Goal: Information Seeking & Learning: Learn about a topic

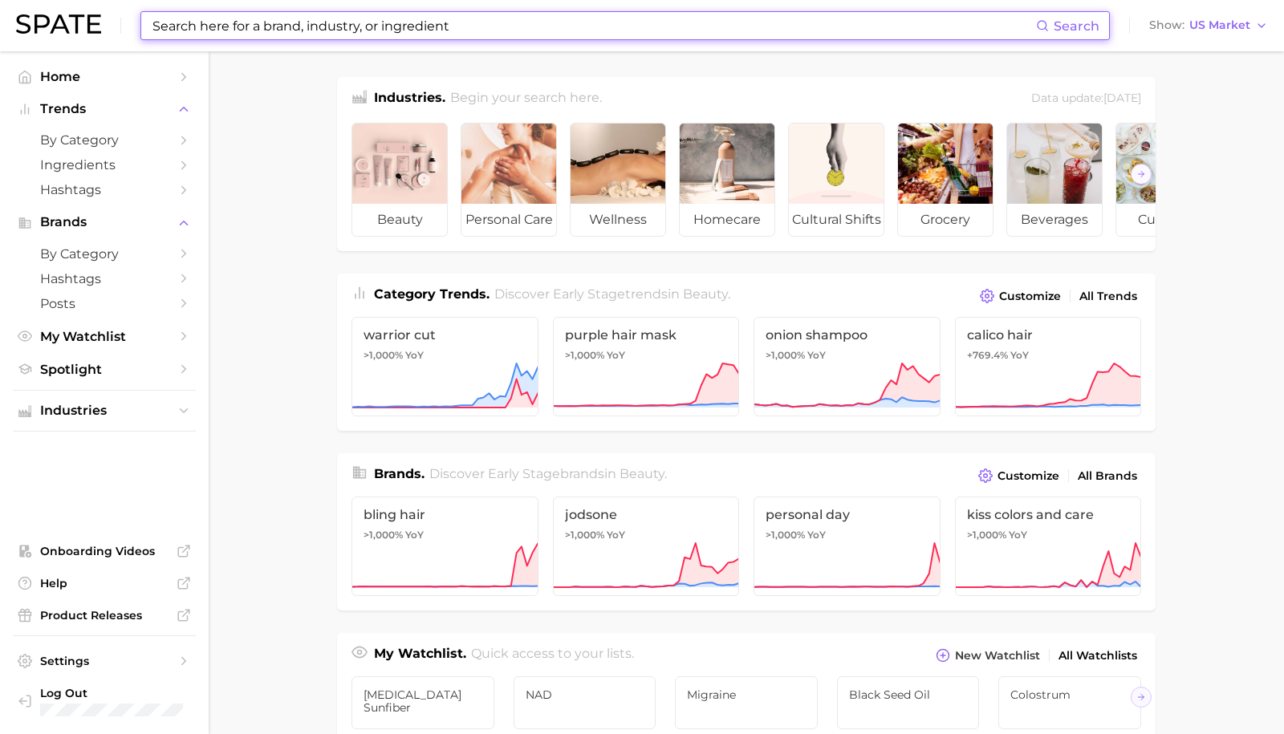
click at [201, 32] on input at bounding box center [593, 25] width 885 height 27
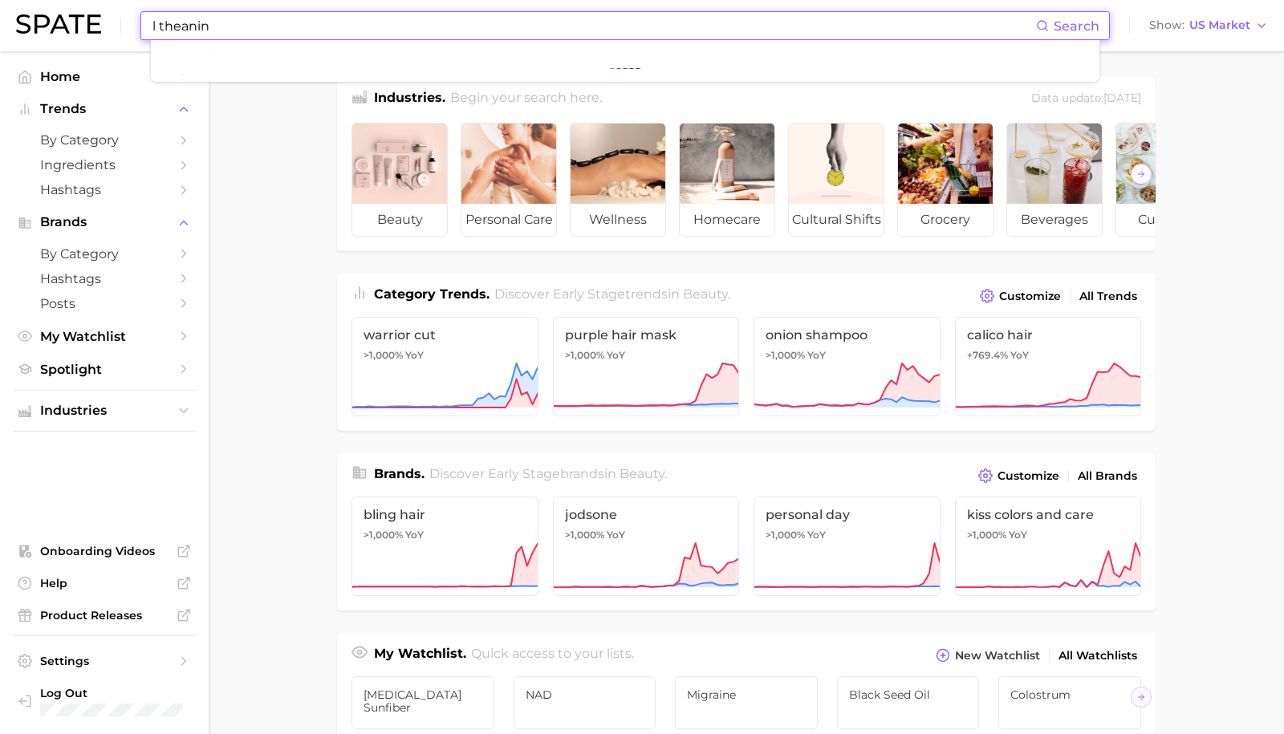
type input "l theanine"
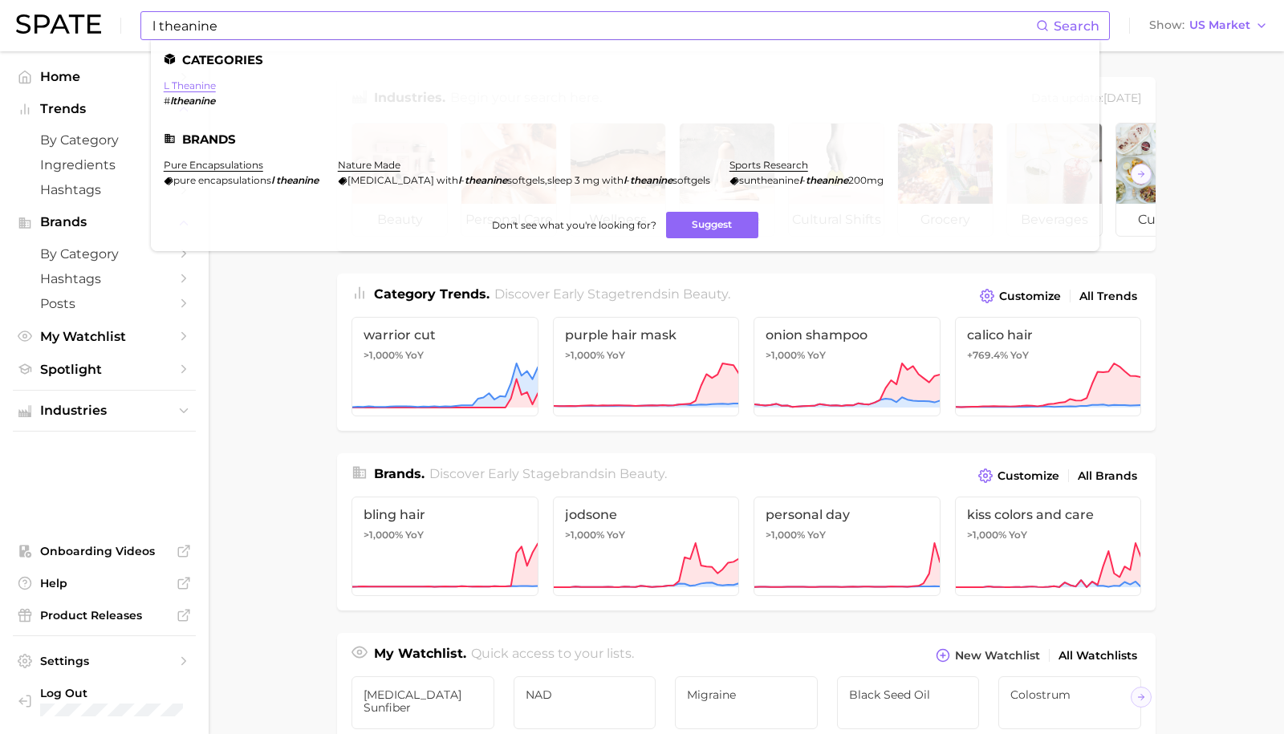
click at [177, 85] on link "l theanine" at bounding box center [190, 85] width 52 height 12
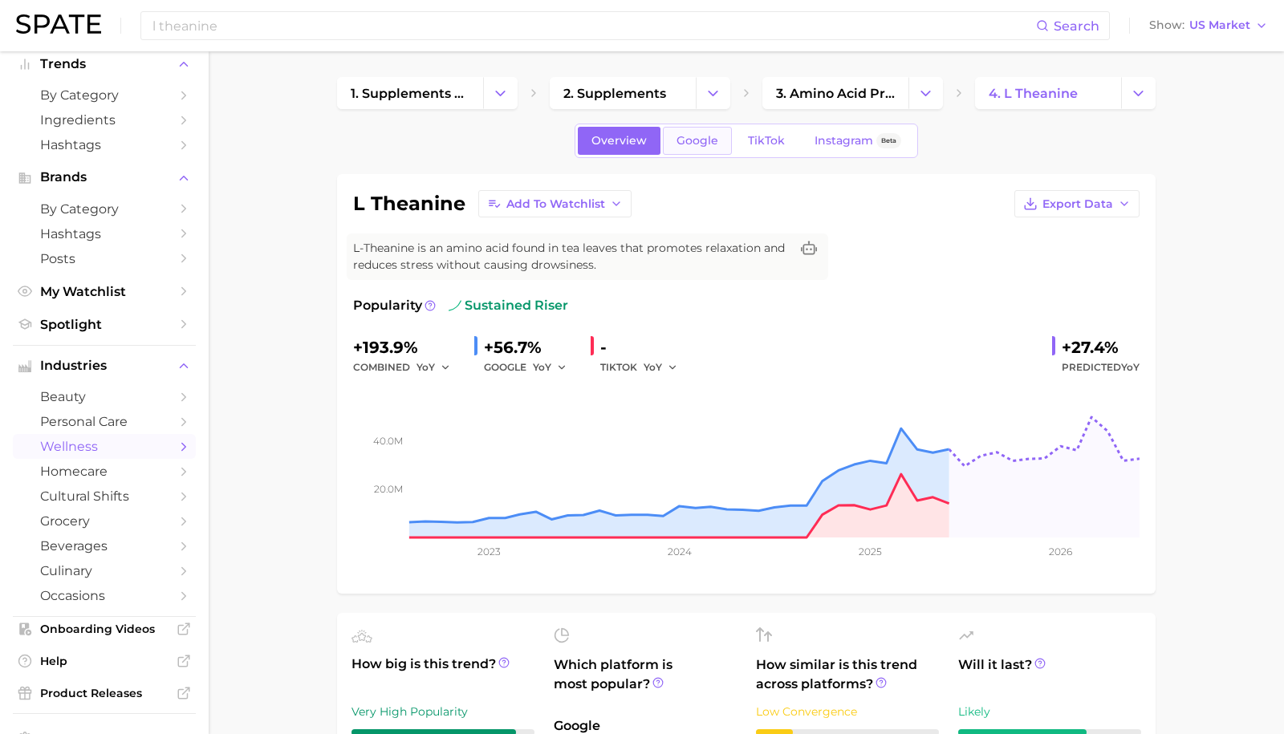
click at [689, 136] on span "Google" at bounding box center [697, 141] width 42 height 14
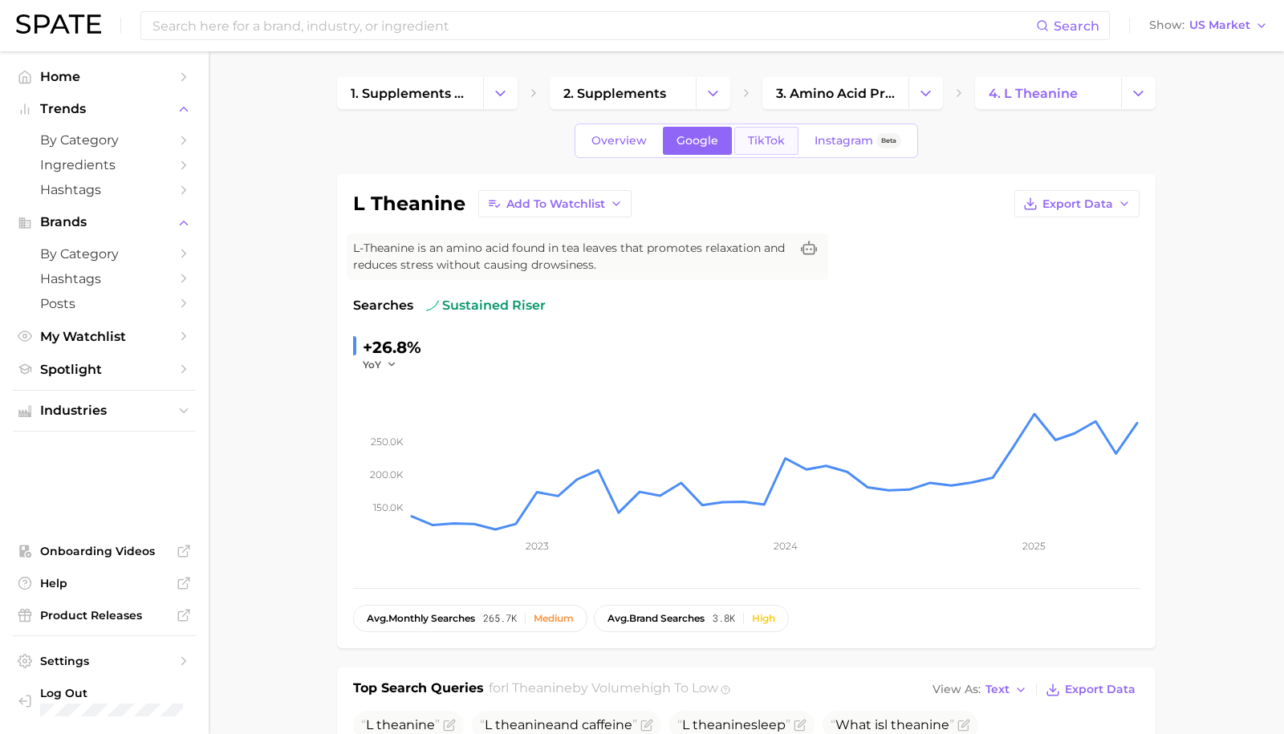
click at [748, 147] on span "TikTok" at bounding box center [766, 141] width 37 height 14
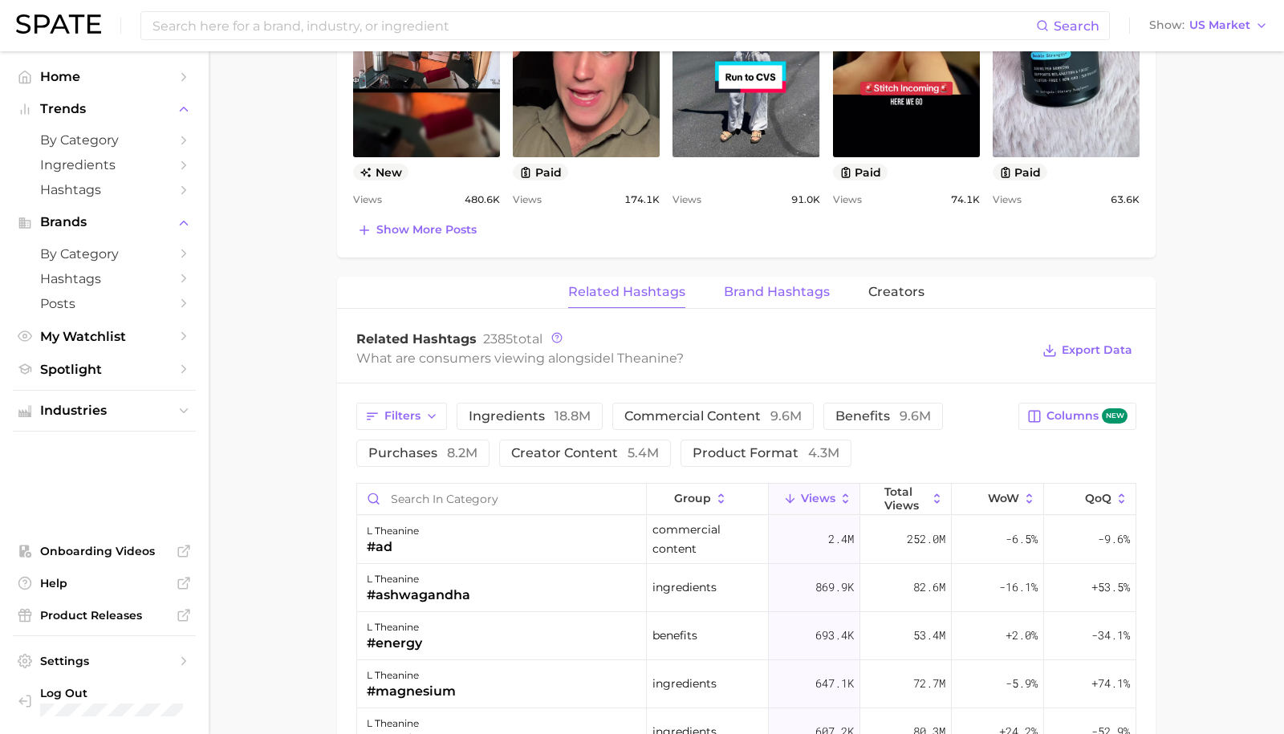
click at [769, 289] on span "Brand Hashtags" at bounding box center [777, 292] width 106 height 14
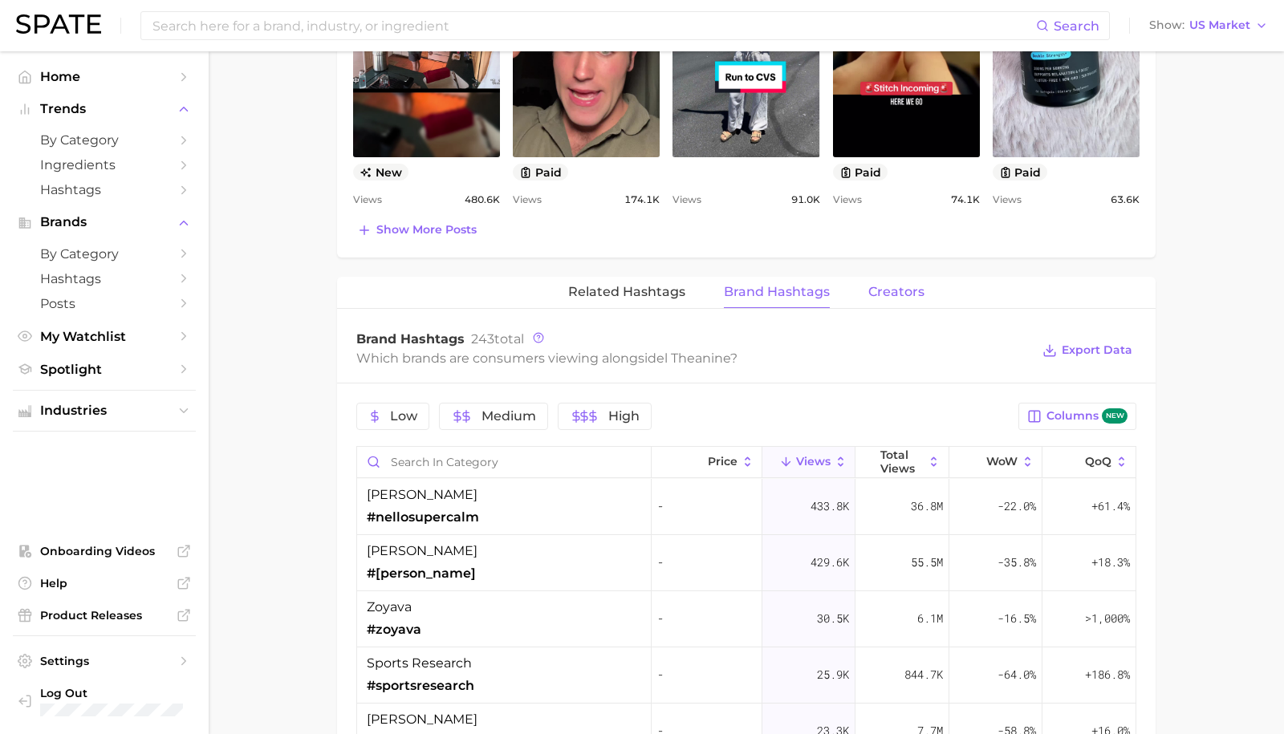
click at [870, 294] on span "Creators" at bounding box center [896, 292] width 56 height 14
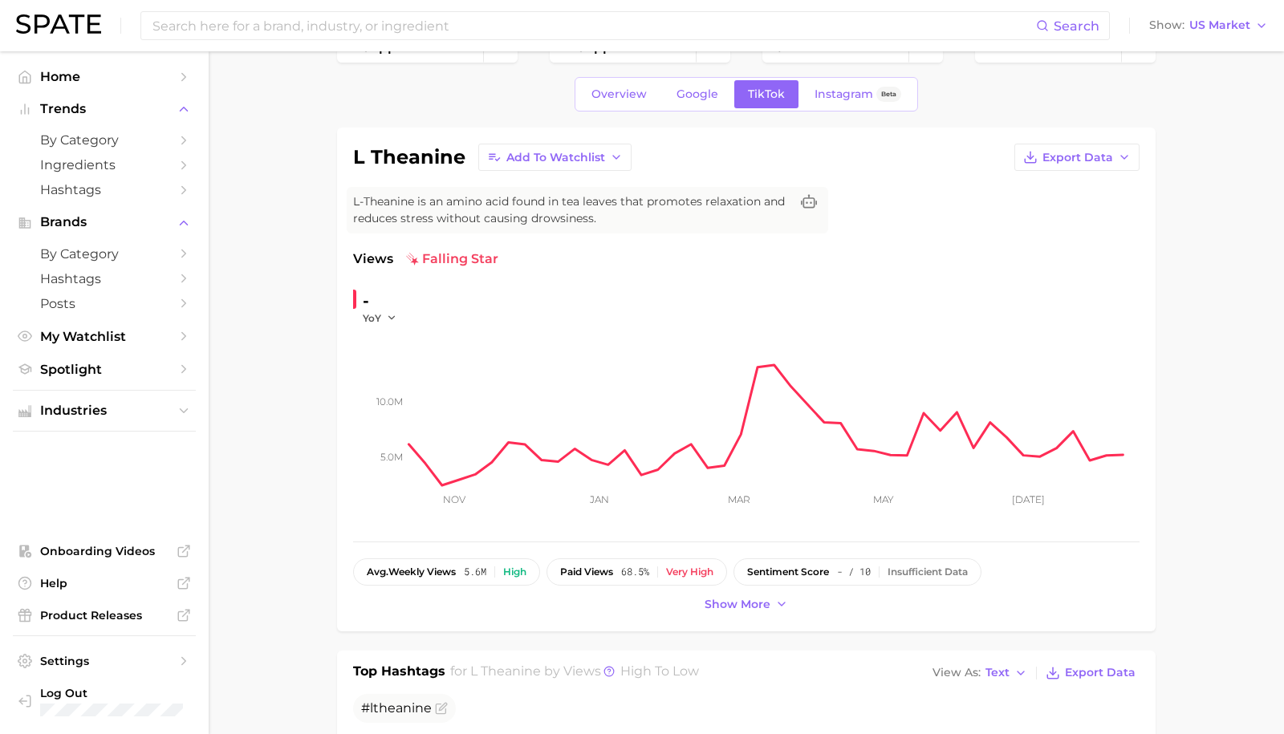
scroll to position [43, 0]
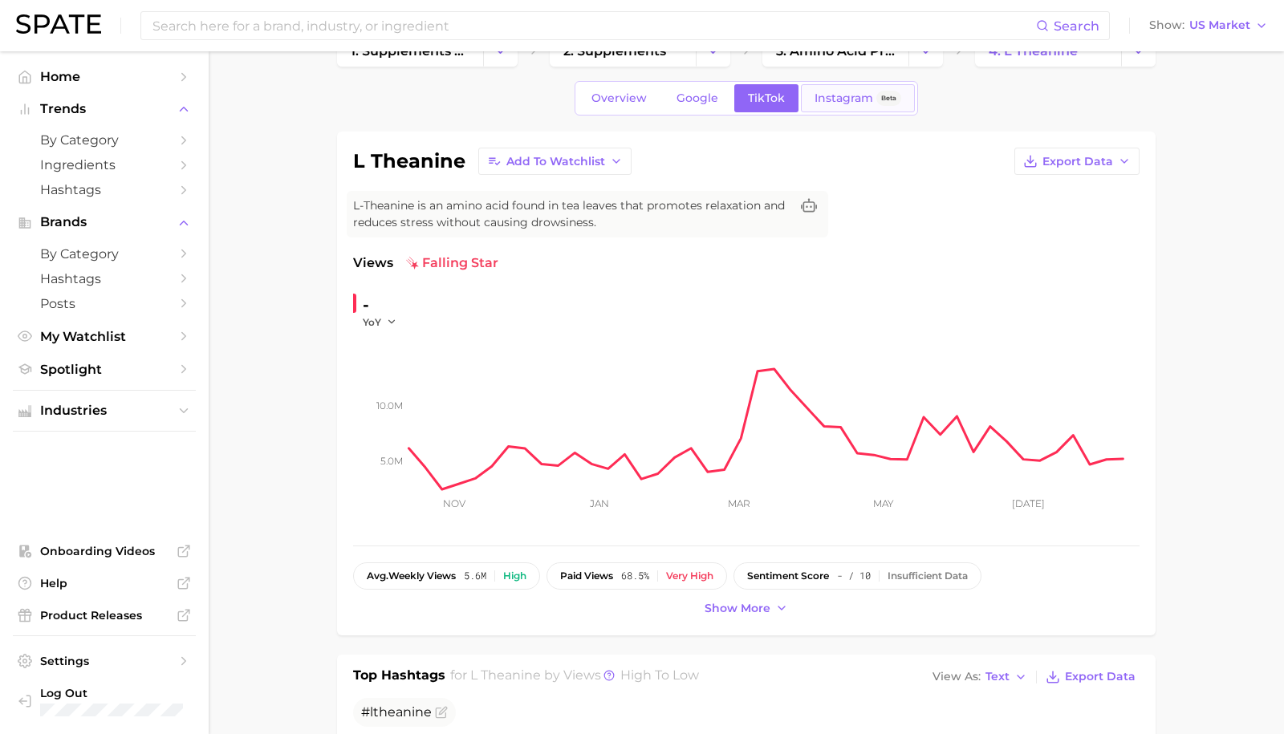
click at [814, 96] on span "Instagram" at bounding box center [843, 98] width 59 height 14
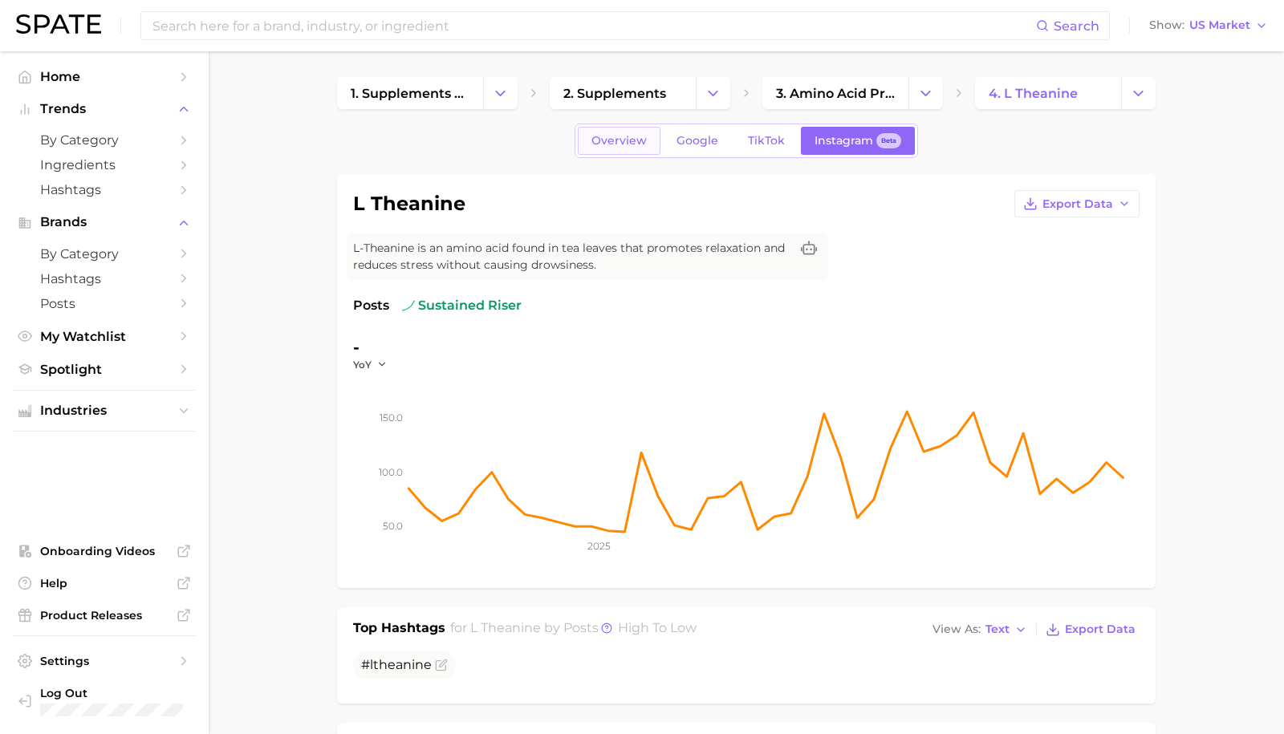
click at [608, 141] on span "Overview" at bounding box center [618, 141] width 55 height 14
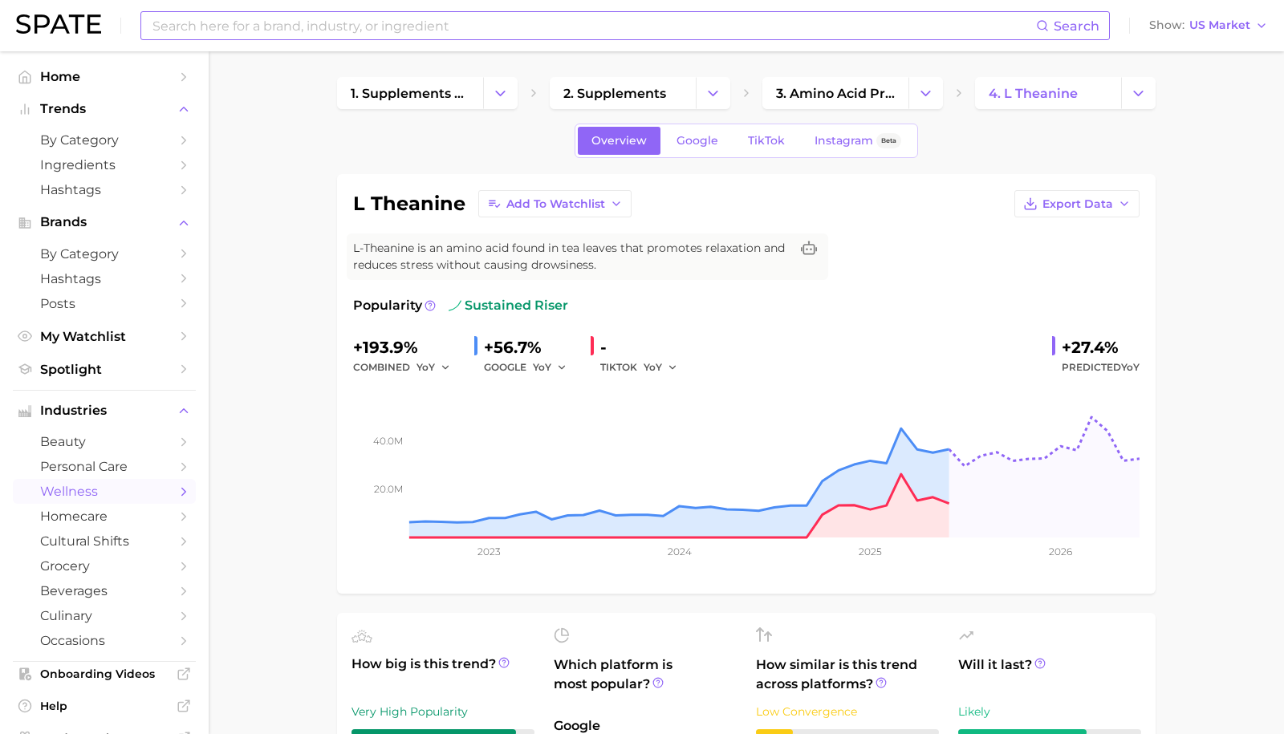
click at [302, 20] on input at bounding box center [593, 25] width 885 height 27
type input "s"
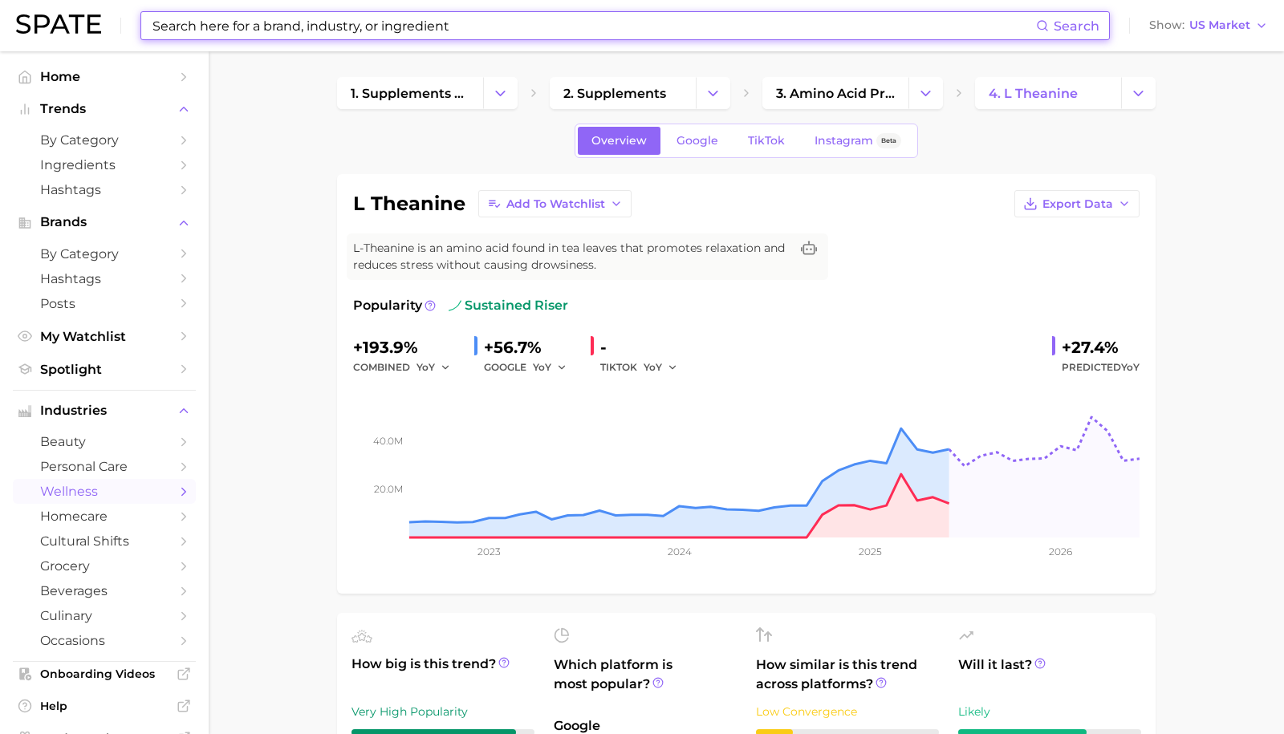
click at [824, 126] on div "Overview Google TikTok Instagram Beta" at bounding box center [746, 141] width 343 height 35
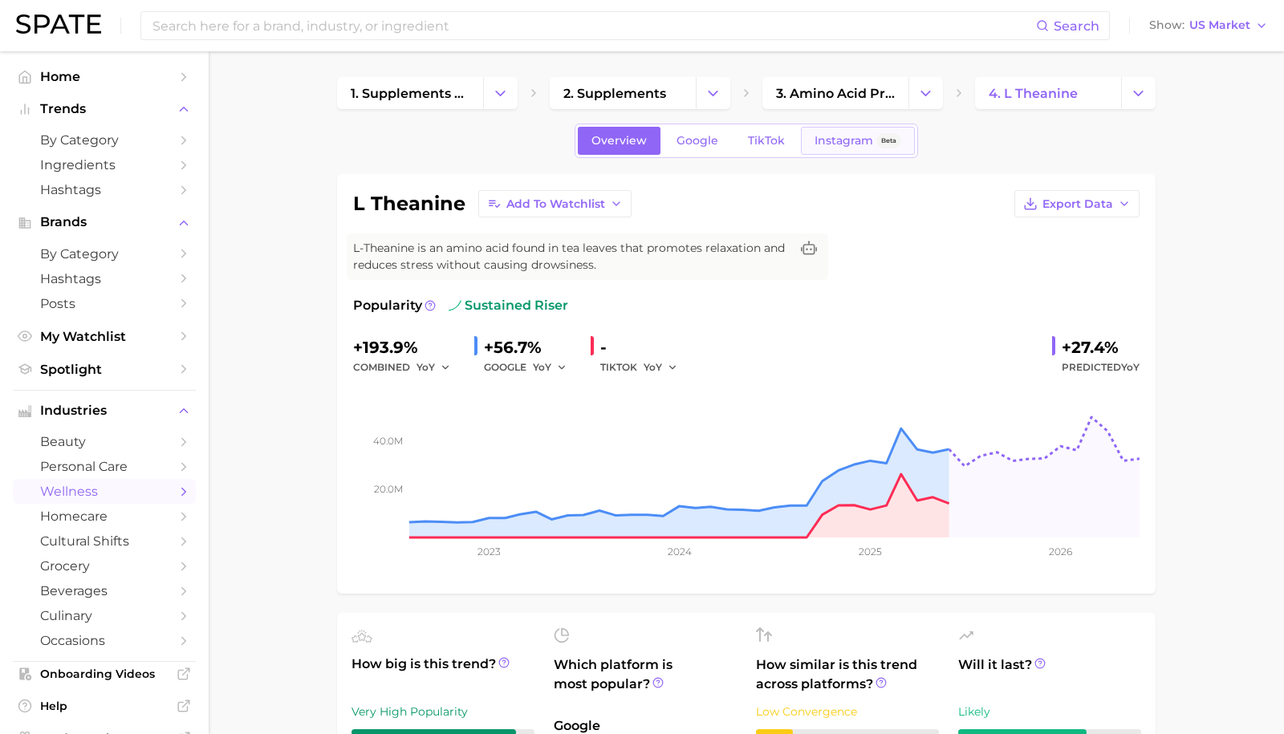
click at [824, 139] on span "Instagram" at bounding box center [843, 141] width 59 height 14
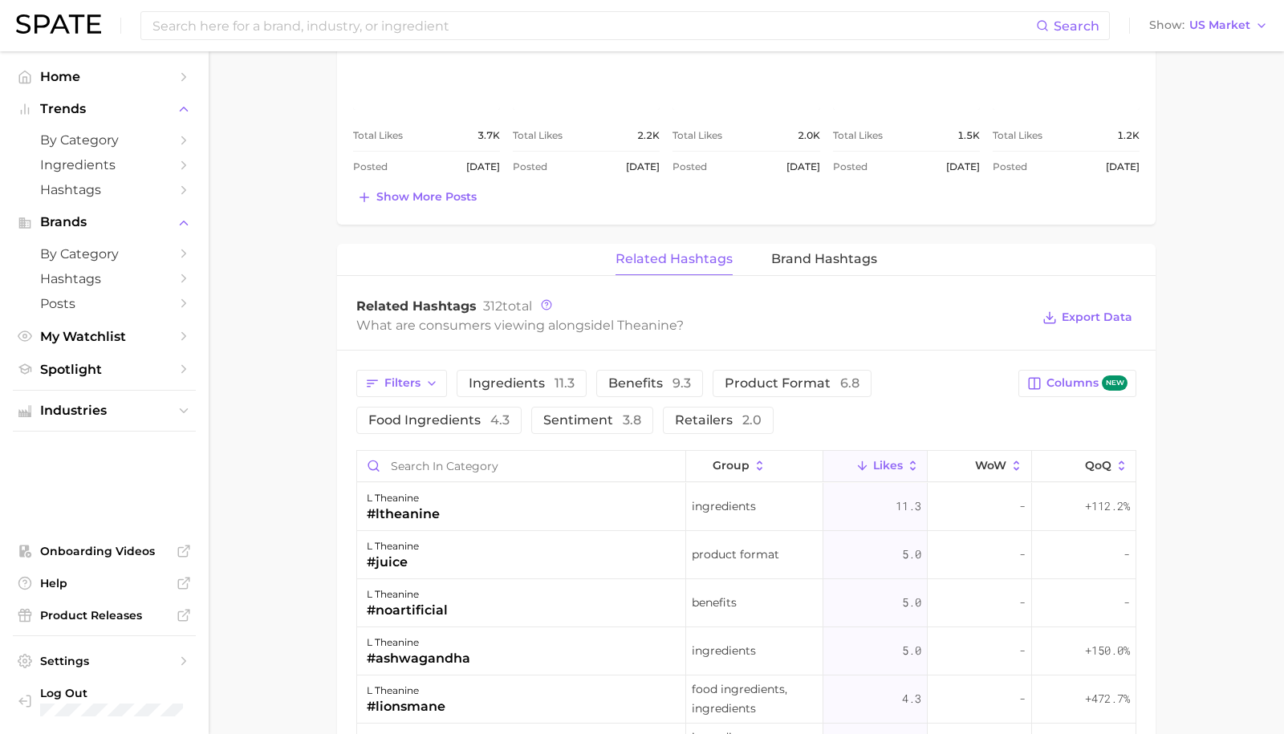
scroll to position [924, 0]
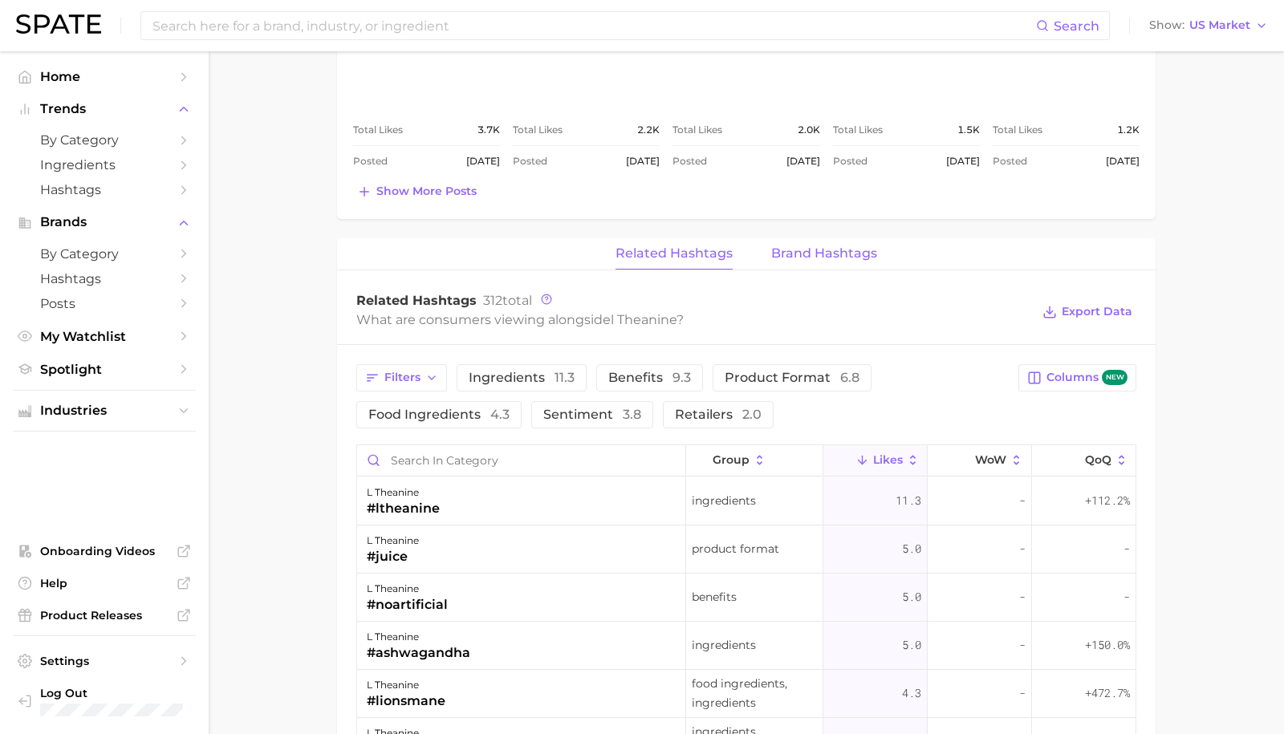
click at [813, 251] on span "Brand Hashtags" at bounding box center [824, 253] width 106 height 14
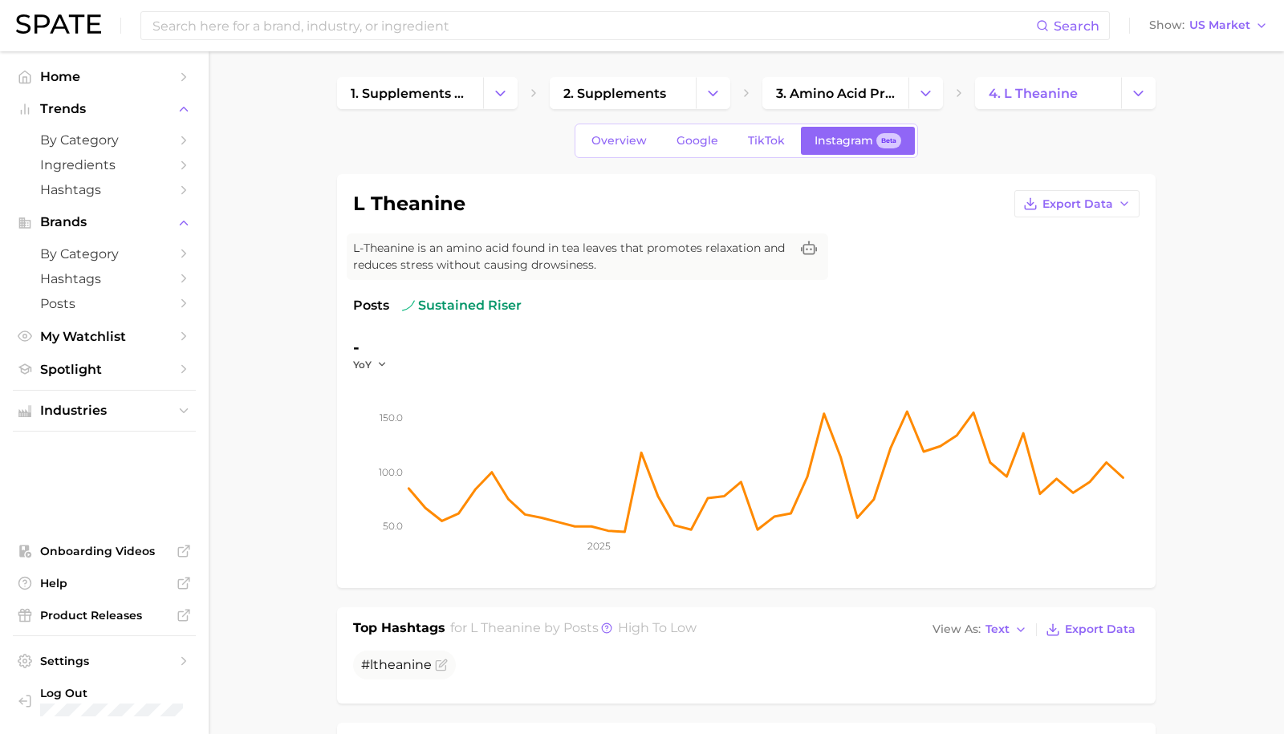
scroll to position [0, 0]
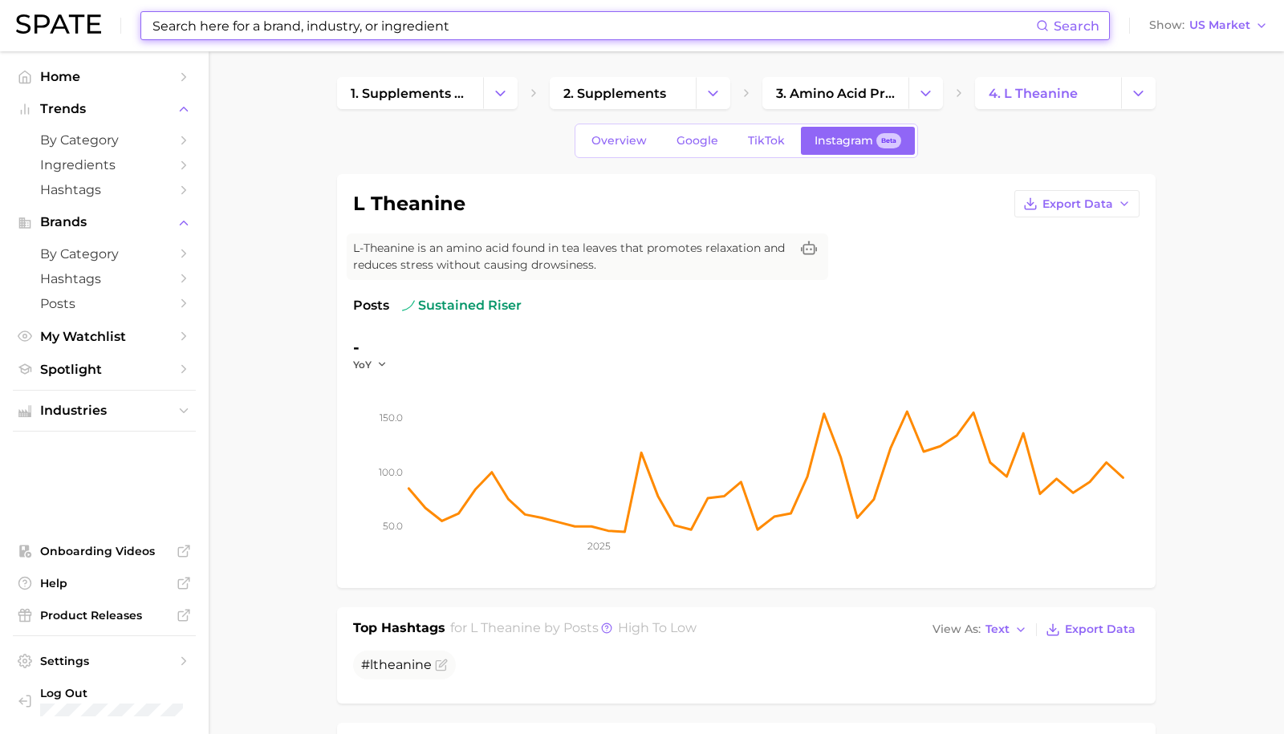
click at [216, 21] on input at bounding box center [593, 25] width 885 height 27
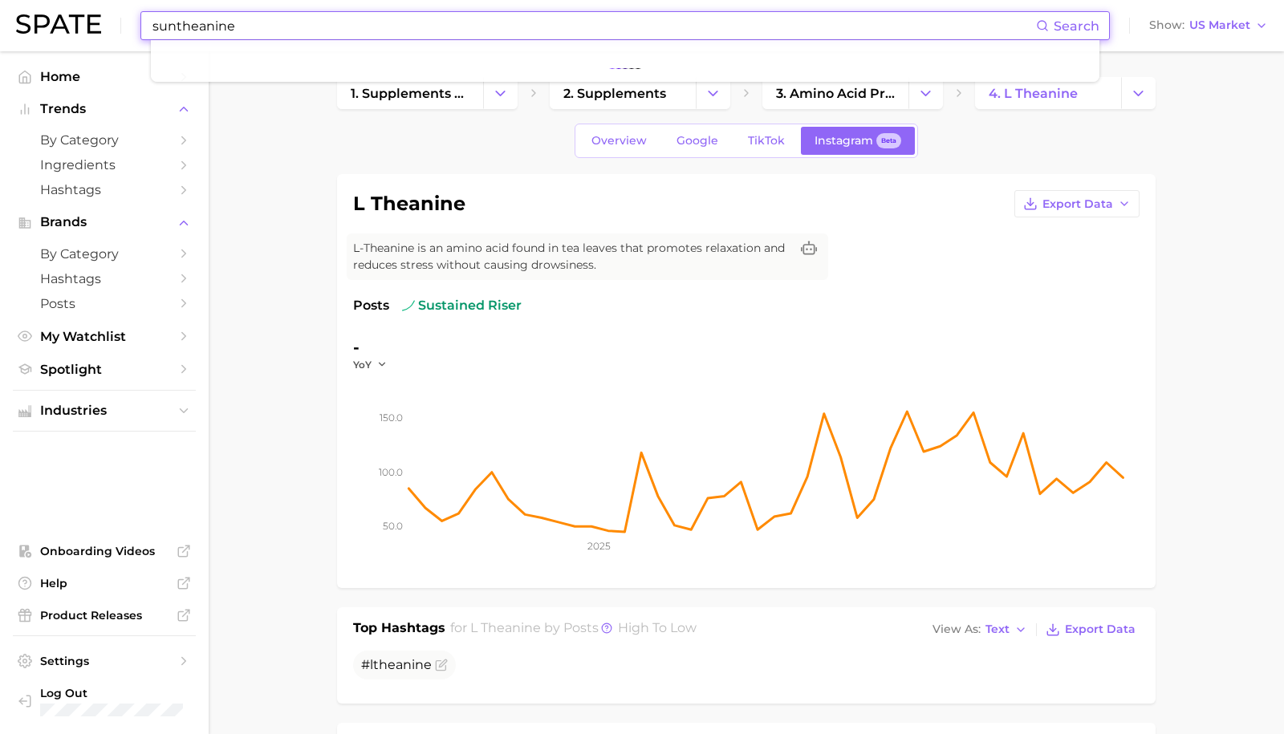
type input "suntheanine"
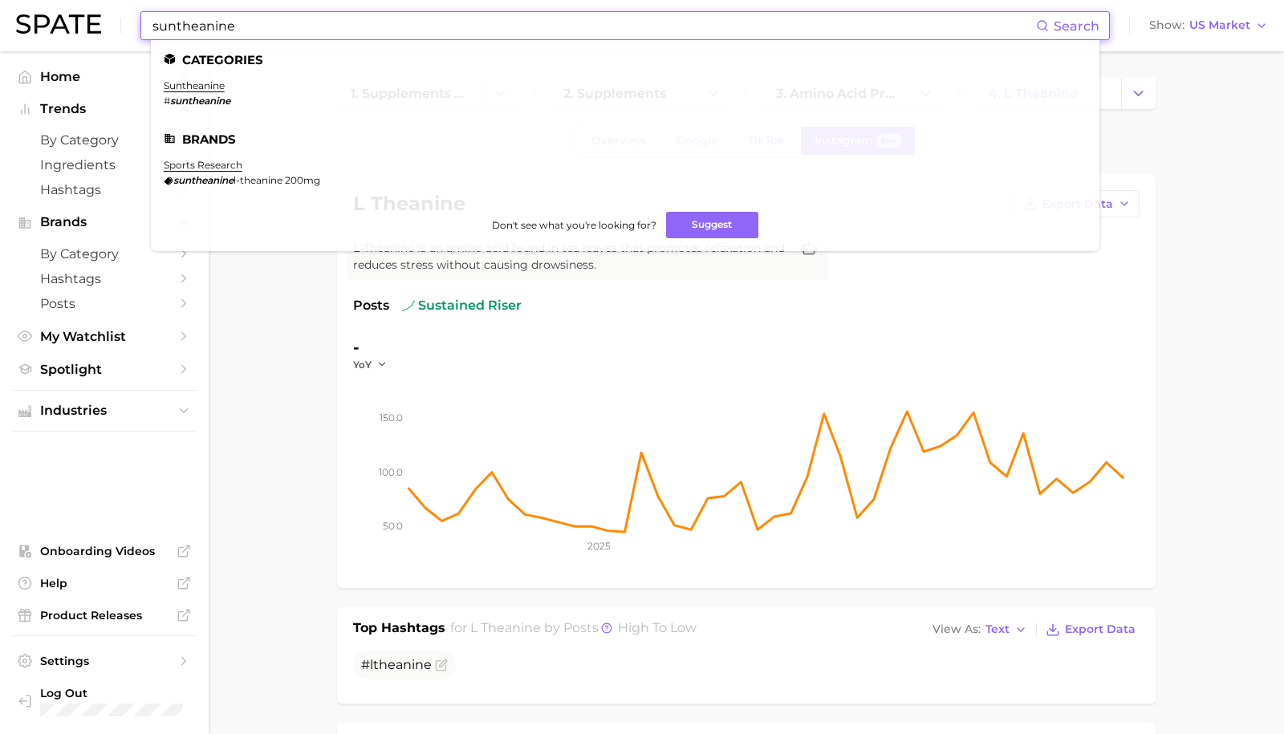
click at [197, 99] on em "suntheanine" at bounding box center [200, 101] width 60 height 12
click at [197, 87] on link "suntheanine" at bounding box center [194, 85] width 61 height 12
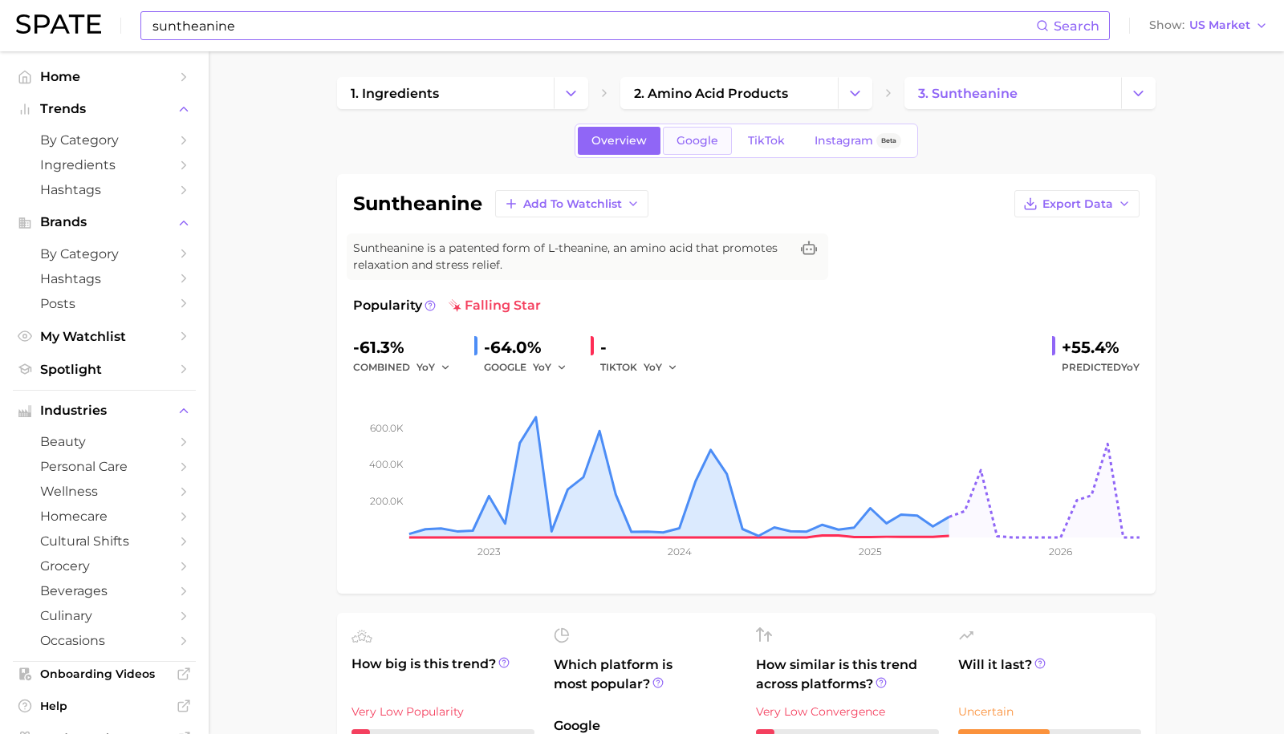
click at [722, 145] on link "Google" at bounding box center [697, 141] width 69 height 28
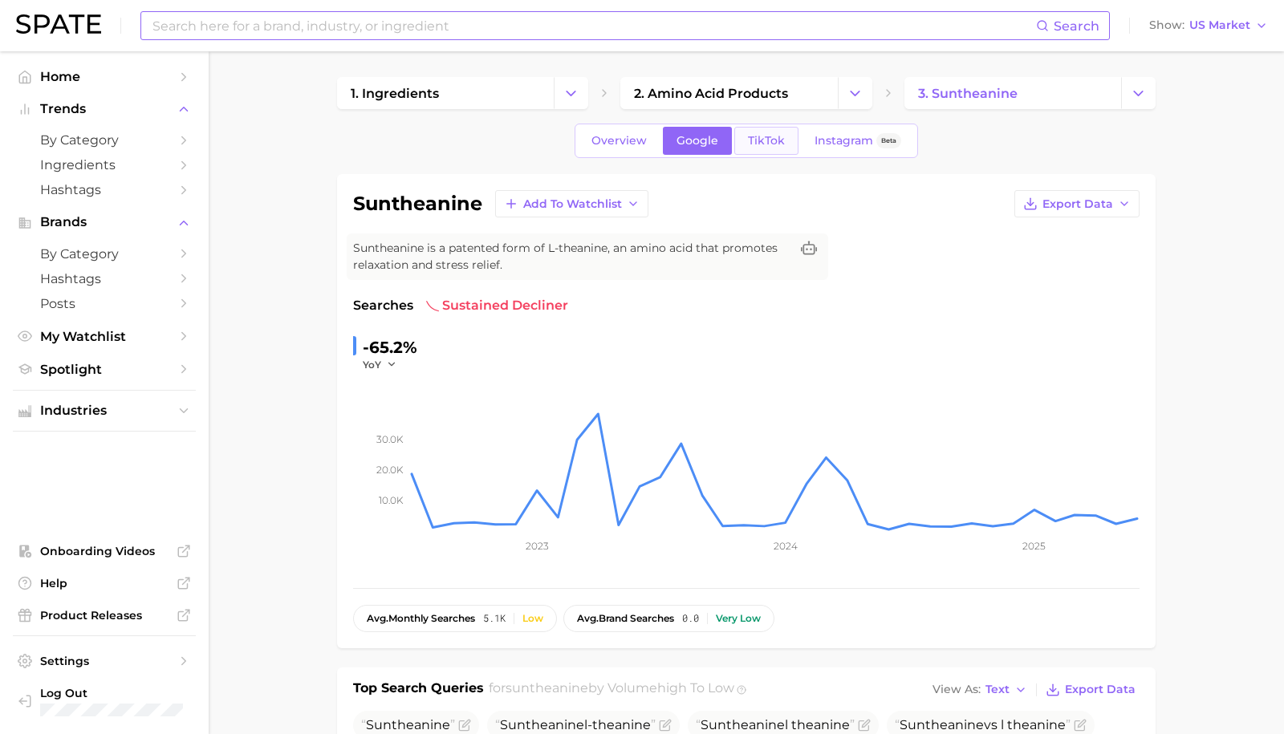
click at [758, 144] on span "TikTok" at bounding box center [766, 141] width 37 height 14
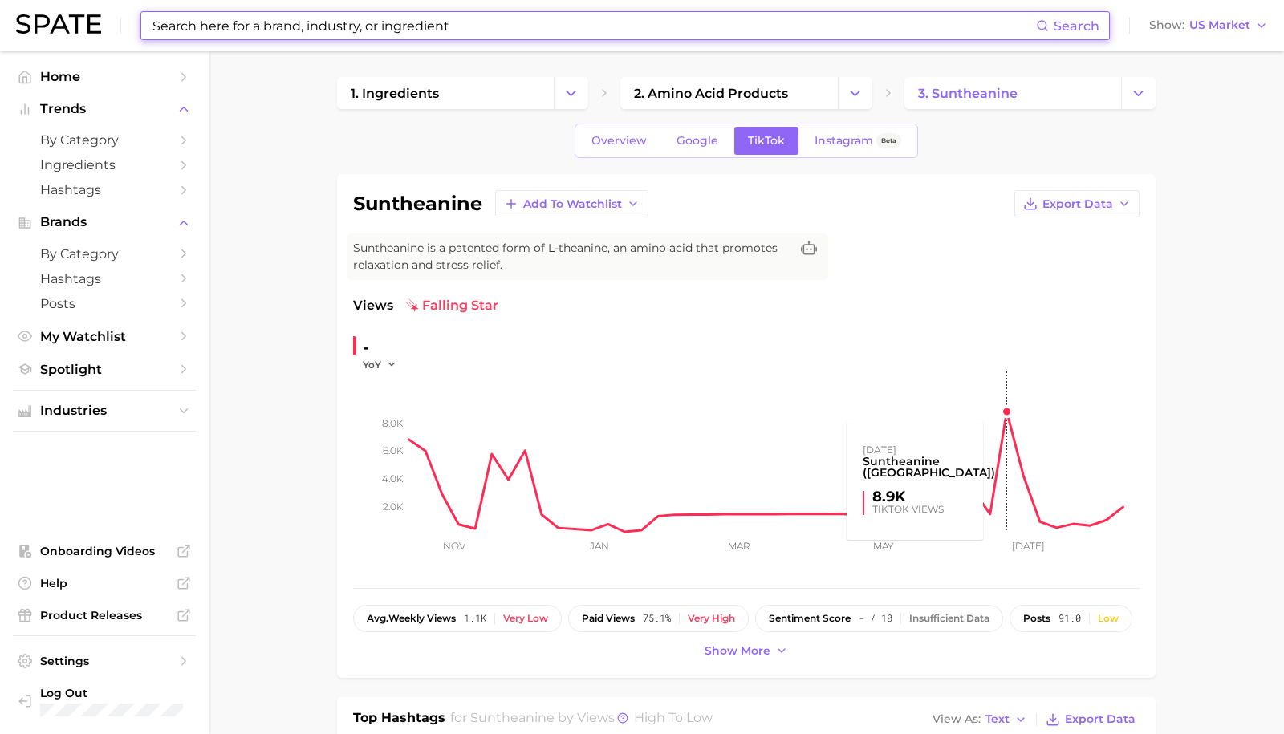
click at [1006, 444] on rect at bounding box center [774, 452] width 730 height 160
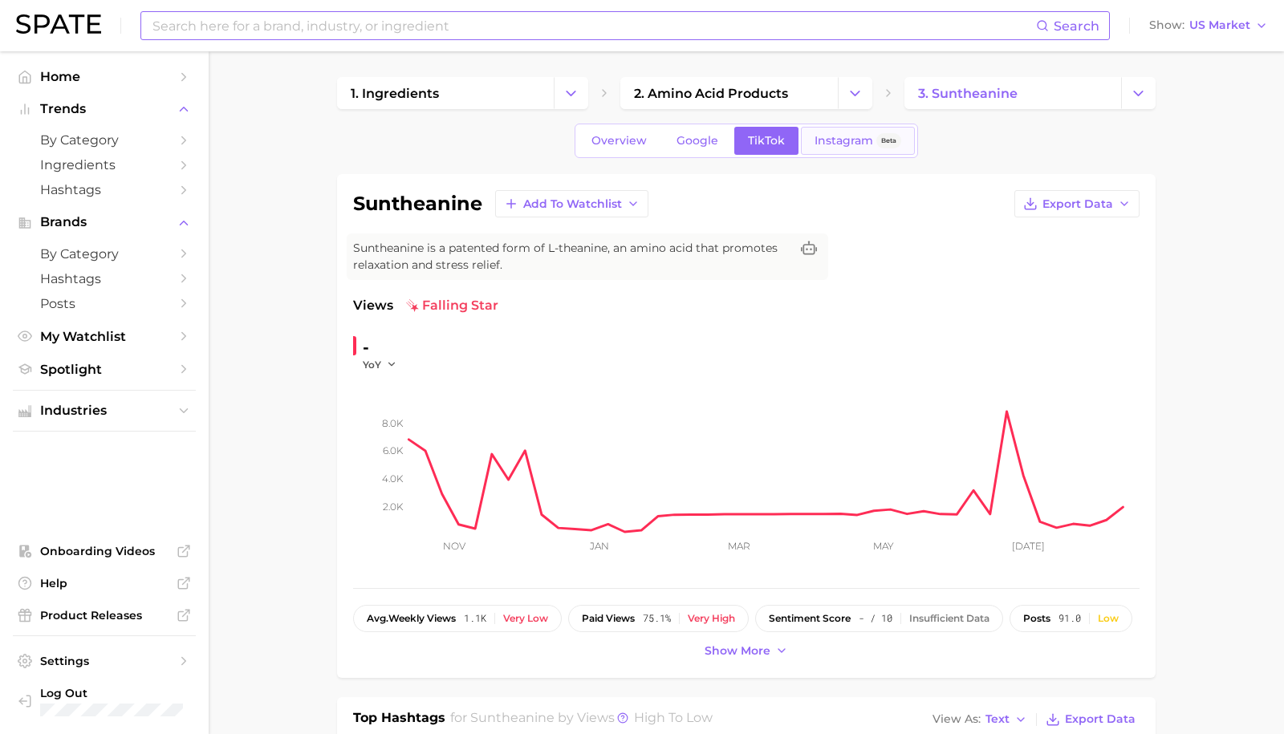
click at [833, 145] on span "Instagram" at bounding box center [843, 141] width 59 height 14
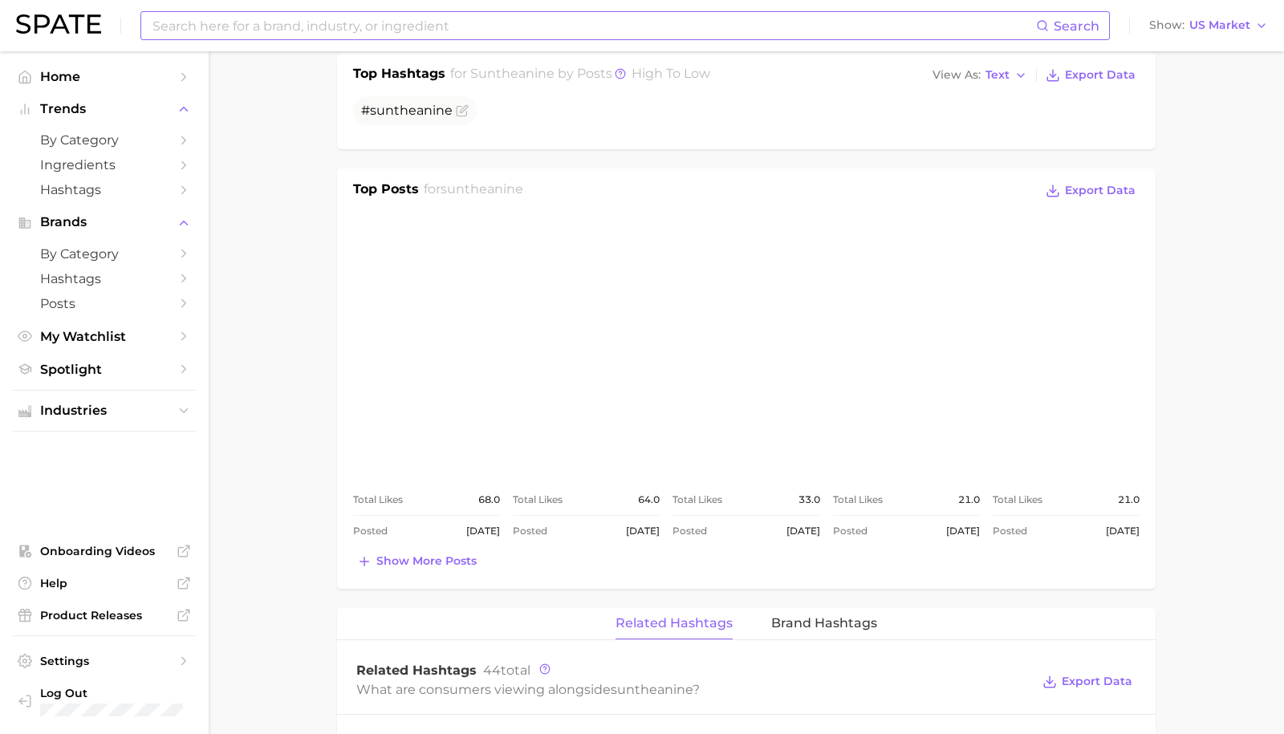
scroll to position [556, 0]
click at [562, 372] on link "view post on Instagram" at bounding box center [586, 342] width 147 height 261
click at [738, 579] on div "Top Posts for suntheanine Export Data view post on Instagram Total Likes 68.0 P…" at bounding box center [746, 377] width 818 height 420
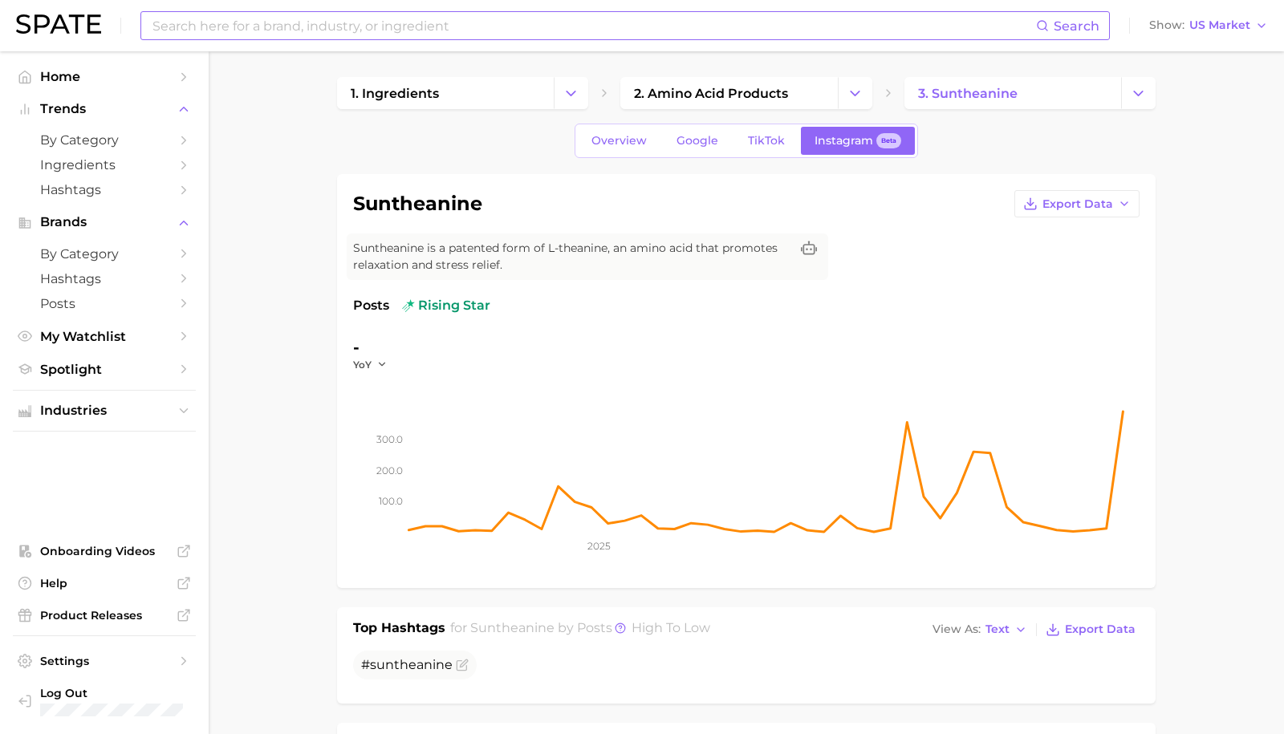
scroll to position [0, 0]
click at [779, 144] on span "TikTok" at bounding box center [766, 141] width 37 height 14
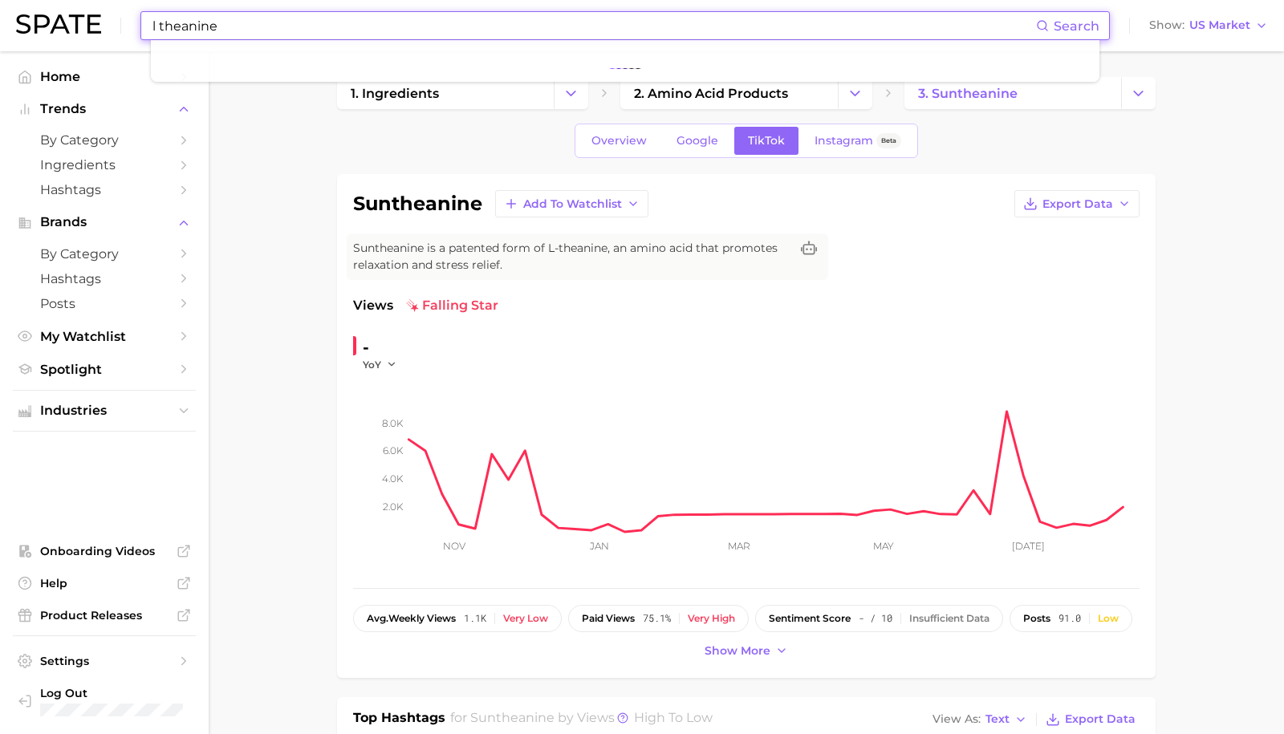
click at [292, 15] on input "l theanine" at bounding box center [593, 25] width 885 height 27
click at [208, 17] on input "l theanine" at bounding box center [593, 25] width 885 height 27
click at [208, 23] on input "l theanine" at bounding box center [593, 25] width 885 height 27
type input "l"
type input "l theanine"
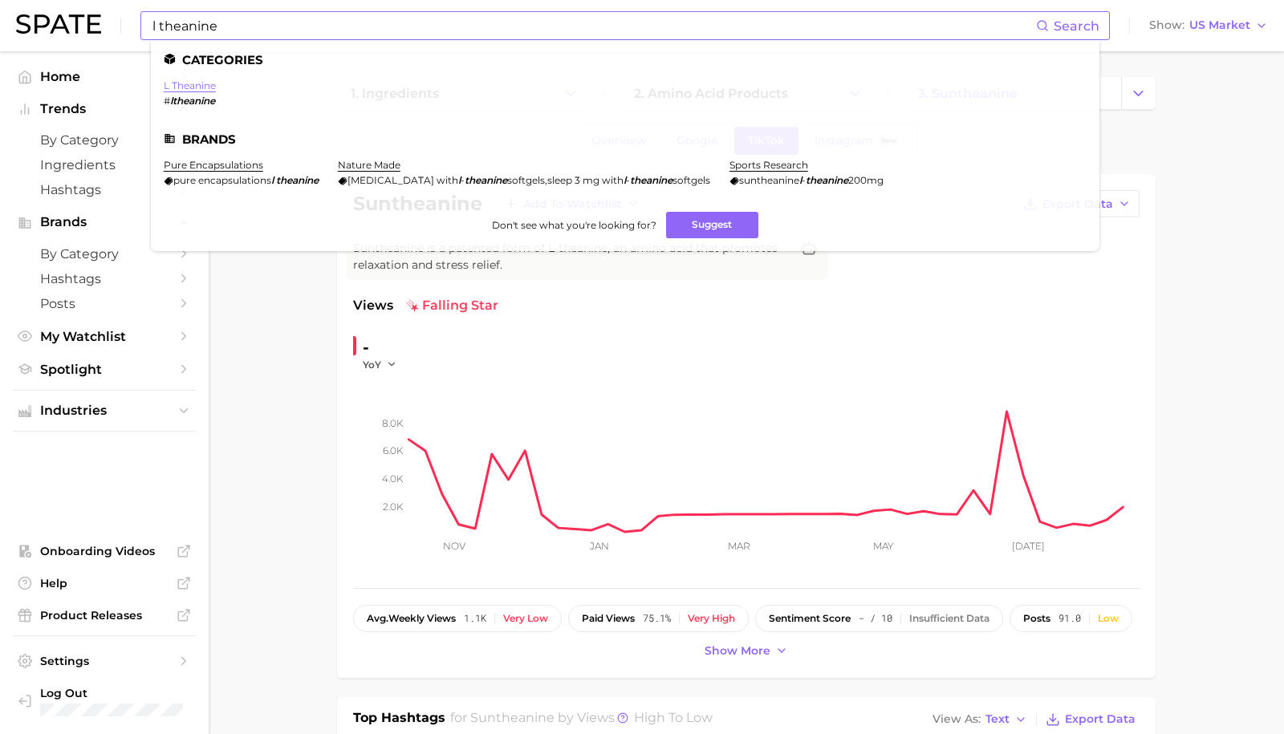
click at [190, 88] on link "l theanine" at bounding box center [190, 85] width 52 height 12
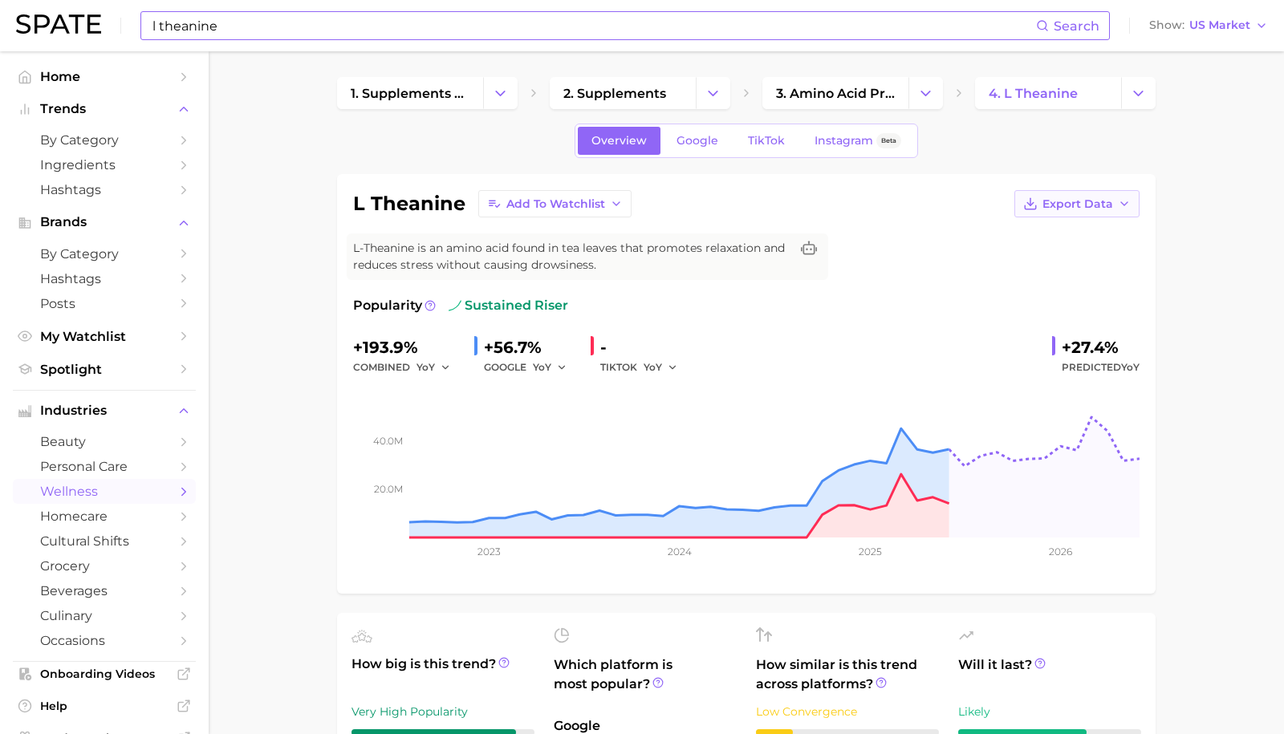
click at [1036, 207] on icon "button" at bounding box center [1030, 207] width 11 height 4
click at [960, 369] on div "+193.9% combined YoY +56.7% GOOGLE YoY - TIKTOK YoY +27.4% Predicted YoY" at bounding box center [746, 356] width 786 height 43
click at [767, 137] on span "TikTok" at bounding box center [766, 141] width 37 height 14
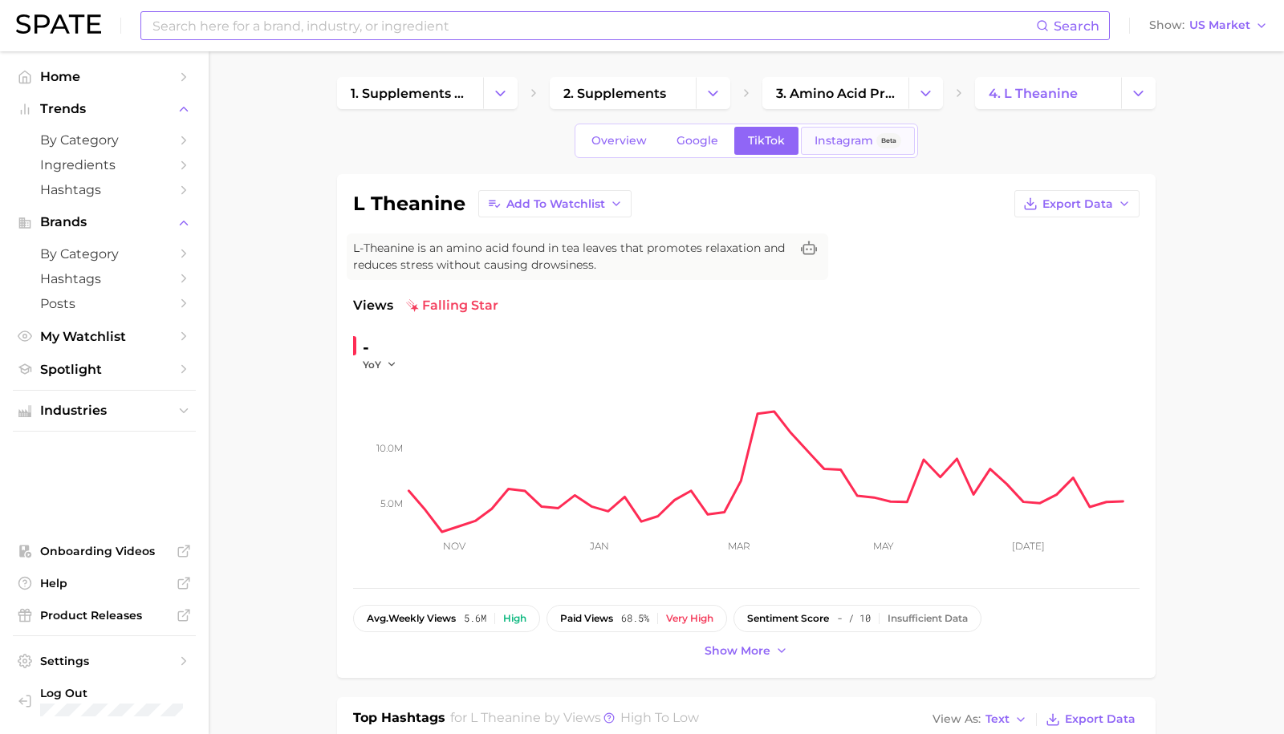
click at [814, 142] on span "Instagram" at bounding box center [843, 141] width 59 height 14
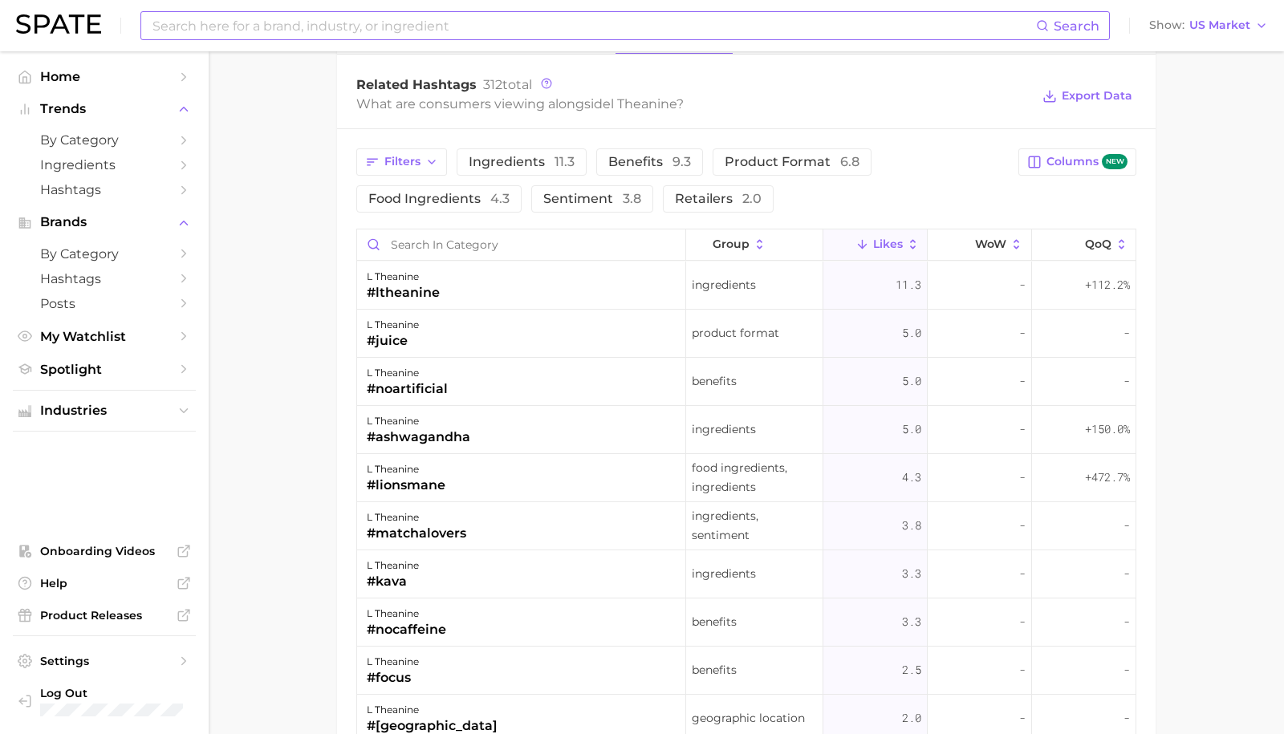
scroll to position [1140, 0]
click at [608, 164] on span "Benefits 9.3" at bounding box center [649, 162] width 83 height 13
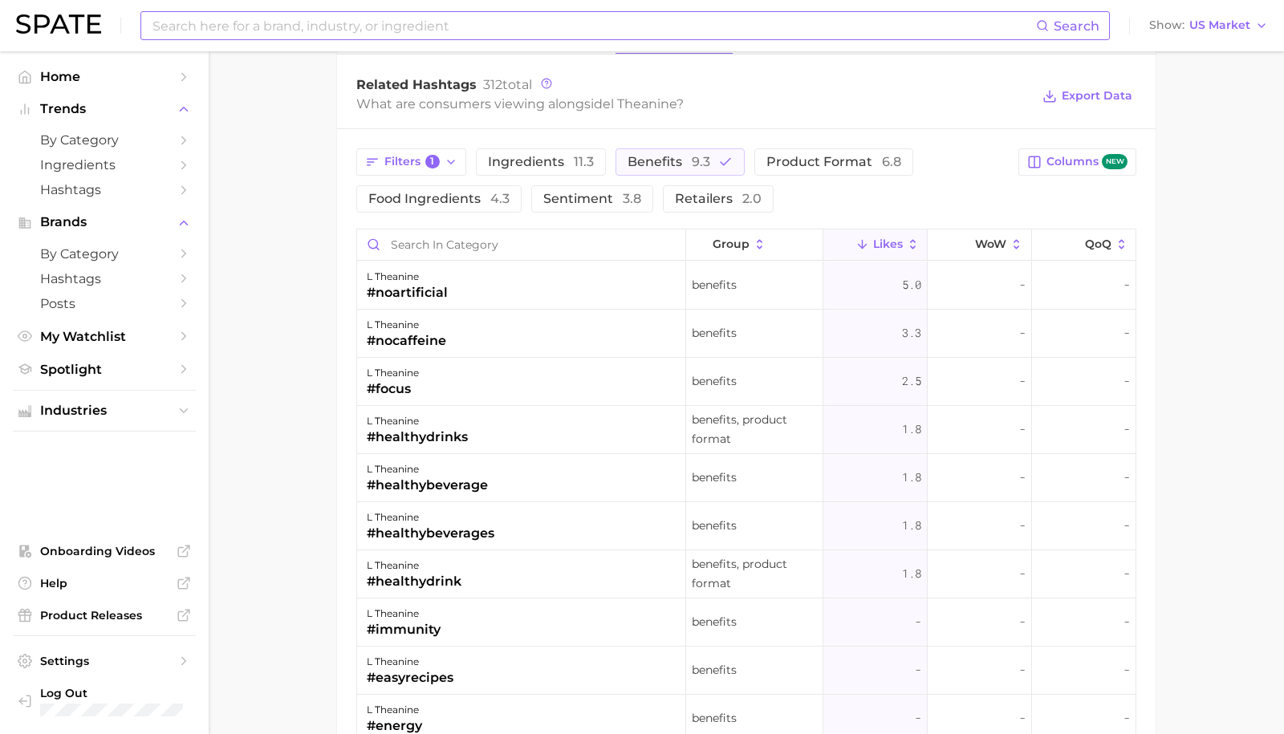
scroll to position [0, 0]
click at [768, 166] on span "Product format 6.8" at bounding box center [833, 162] width 135 height 13
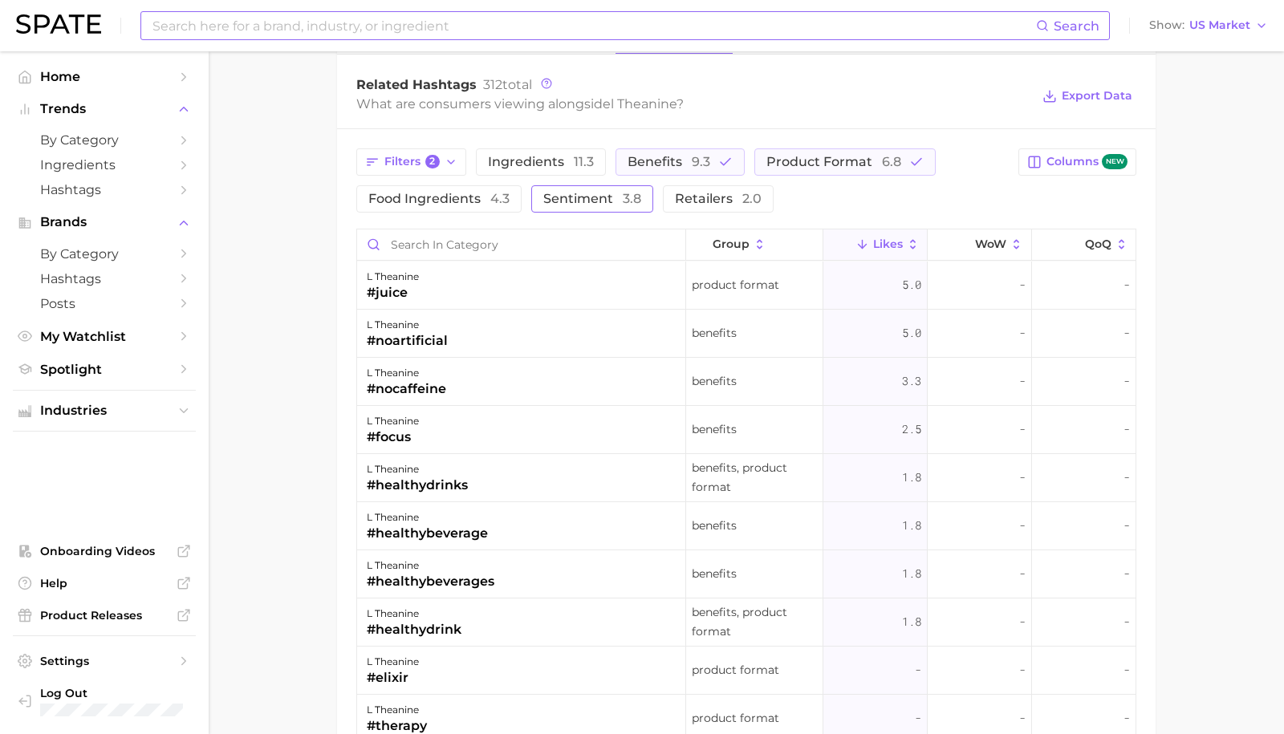
click at [549, 197] on span "Sentiment 3.8" at bounding box center [592, 199] width 98 height 13
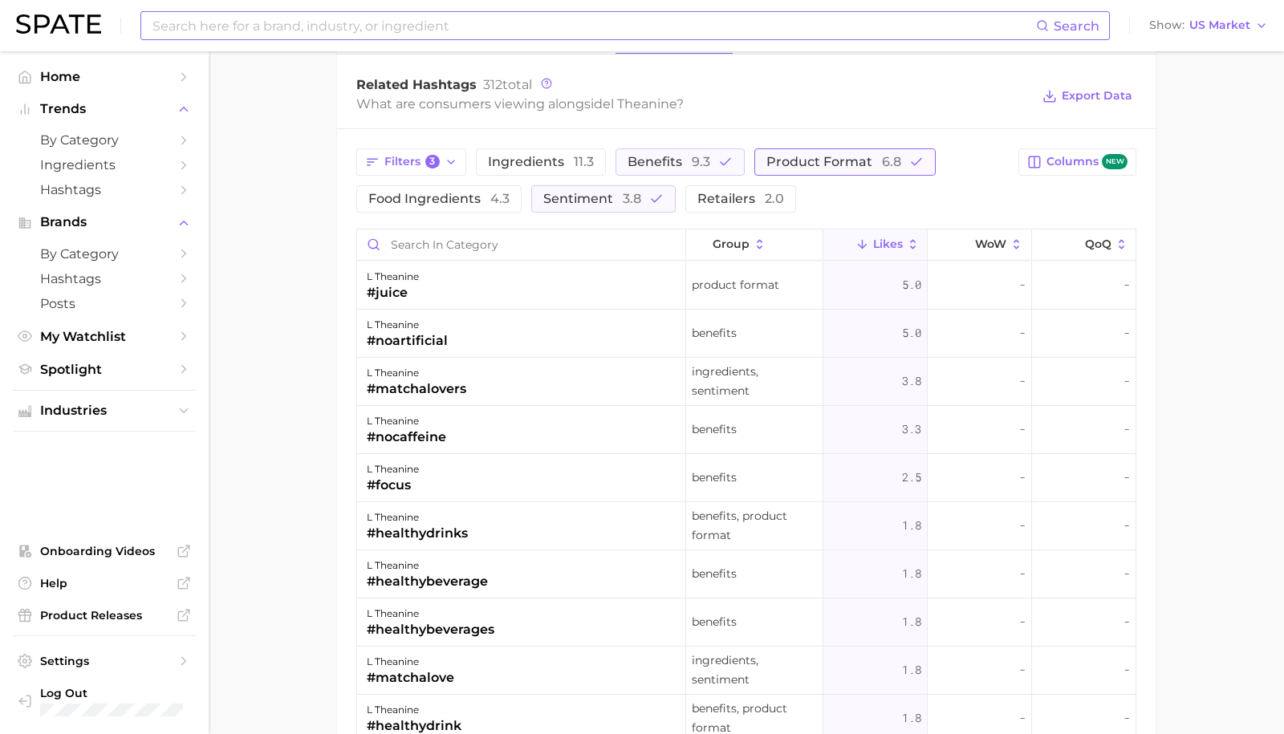
click at [909, 168] on icon "button" at bounding box center [916, 162] width 14 height 14
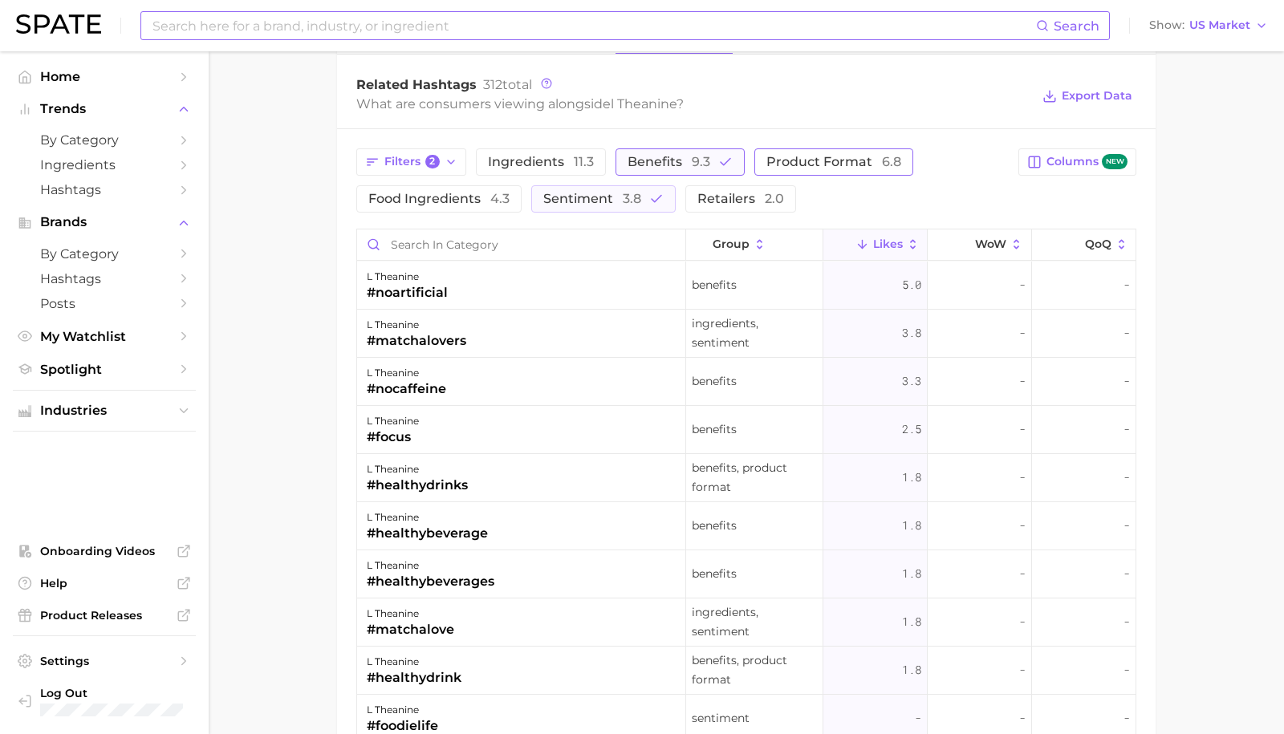
click at [718, 155] on icon "button" at bounding box center [725, 162] width 14 height 14
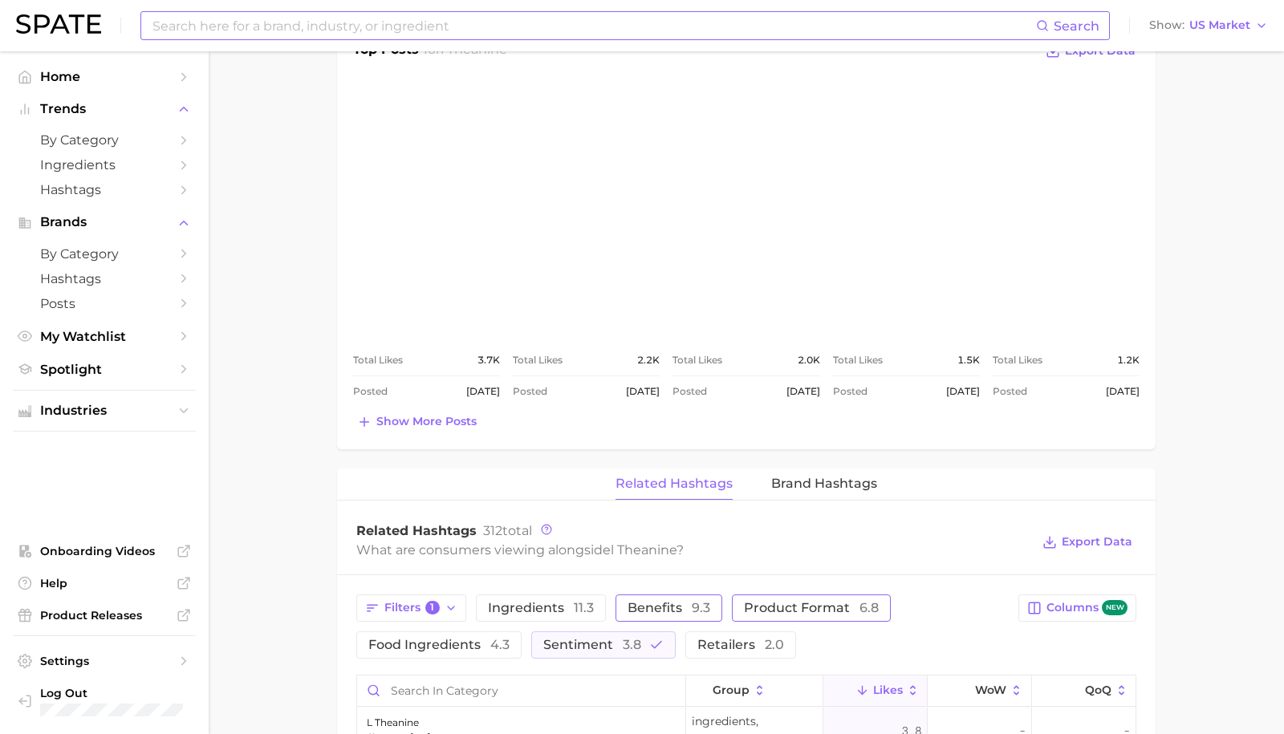
scroll to position [704, 0]
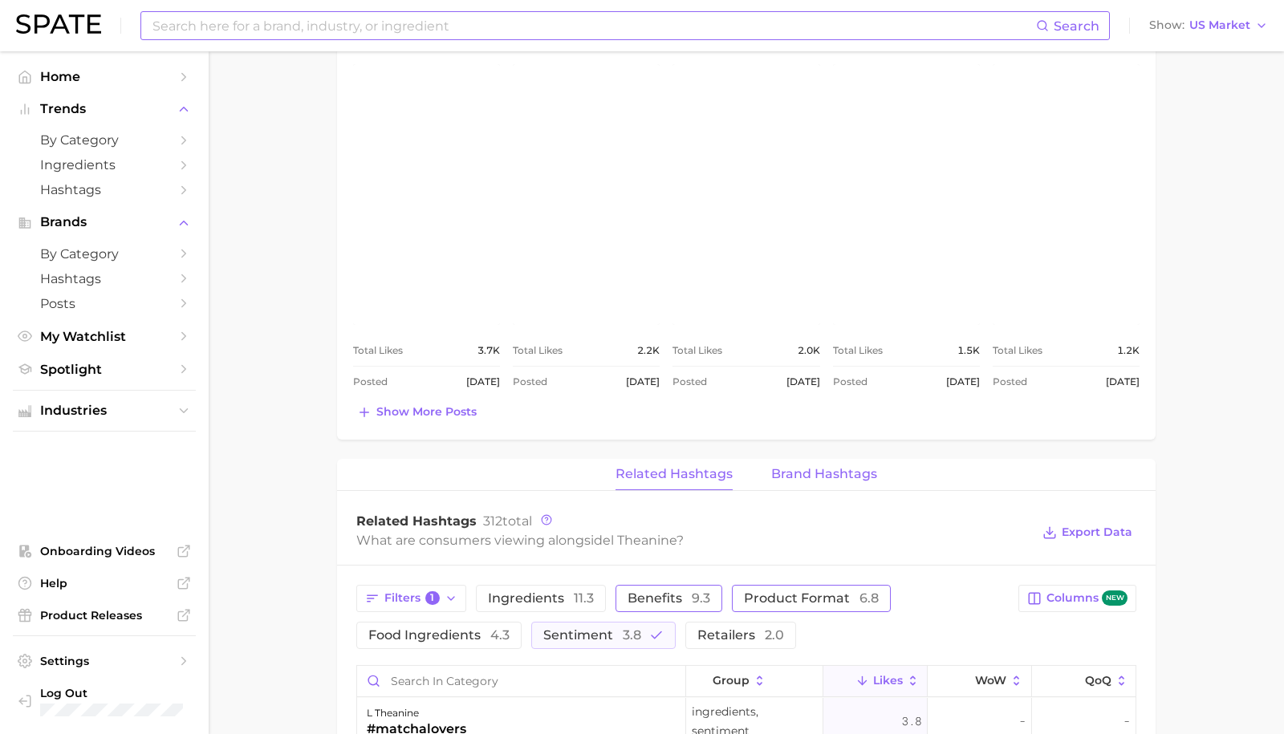
click at [855, 473] on span "Brand Hashtags" at bounding box center [824, 474] width 106 height 14
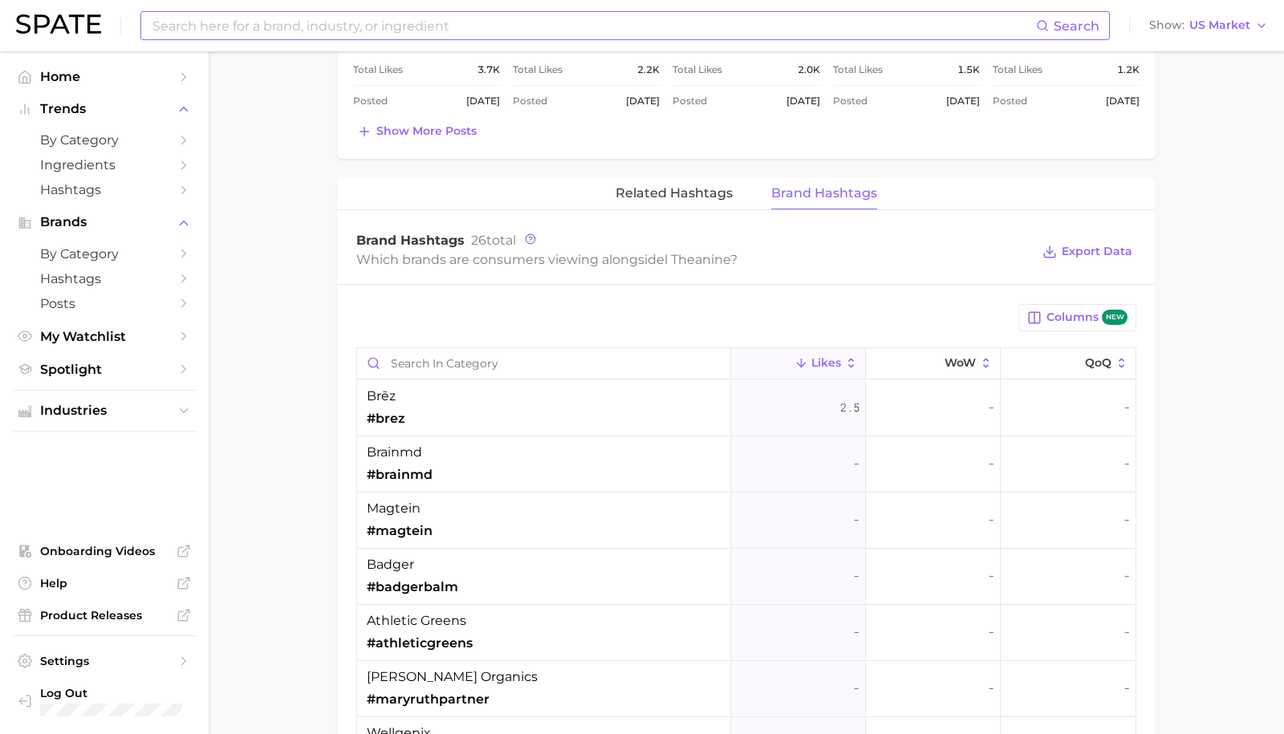
scroll to position [981, 0]
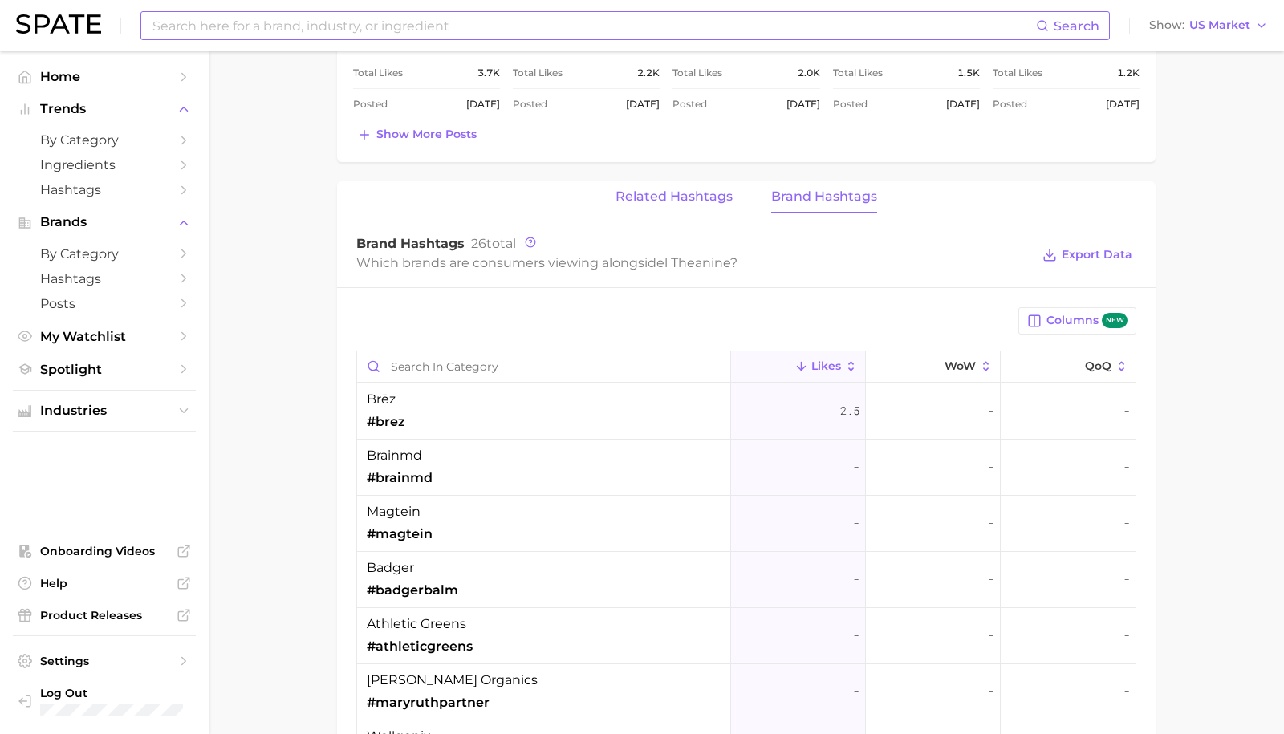
click at [646, 194] on span "Related Hashtags" at bounding box center [673, 196] width 117 height 14
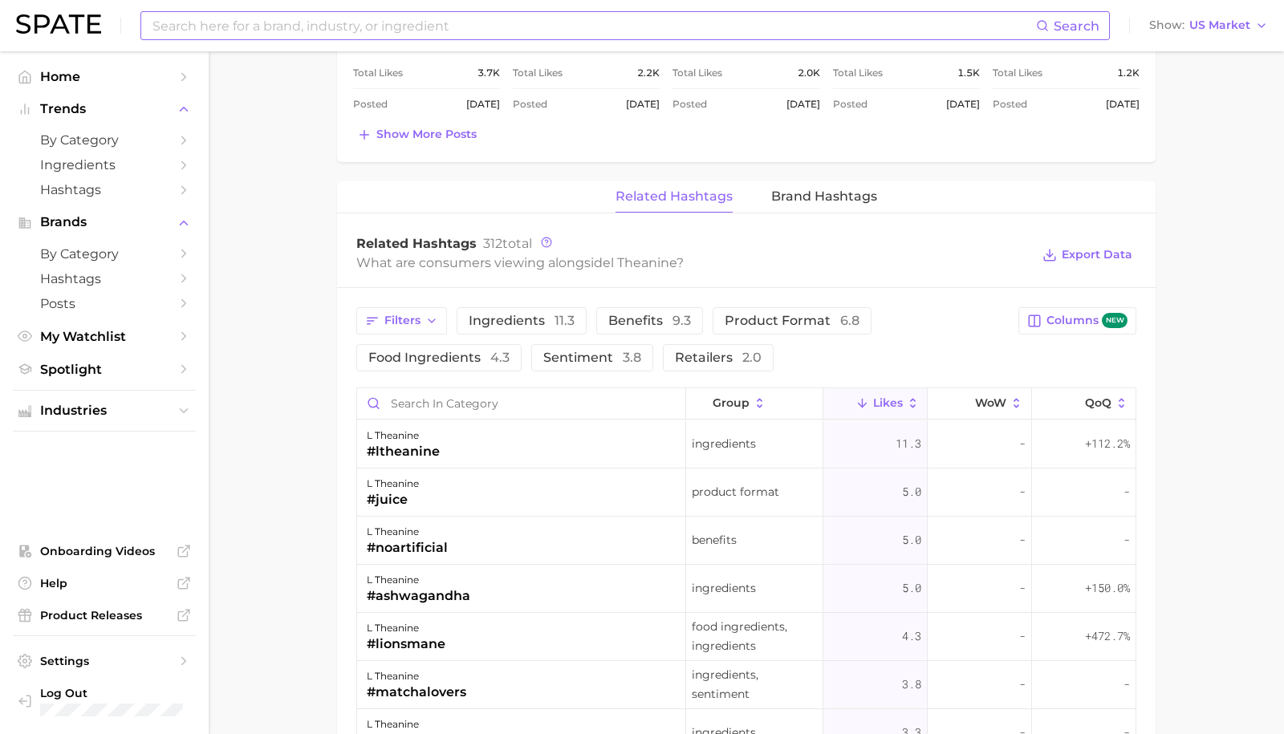
scroll to position [0, 0]
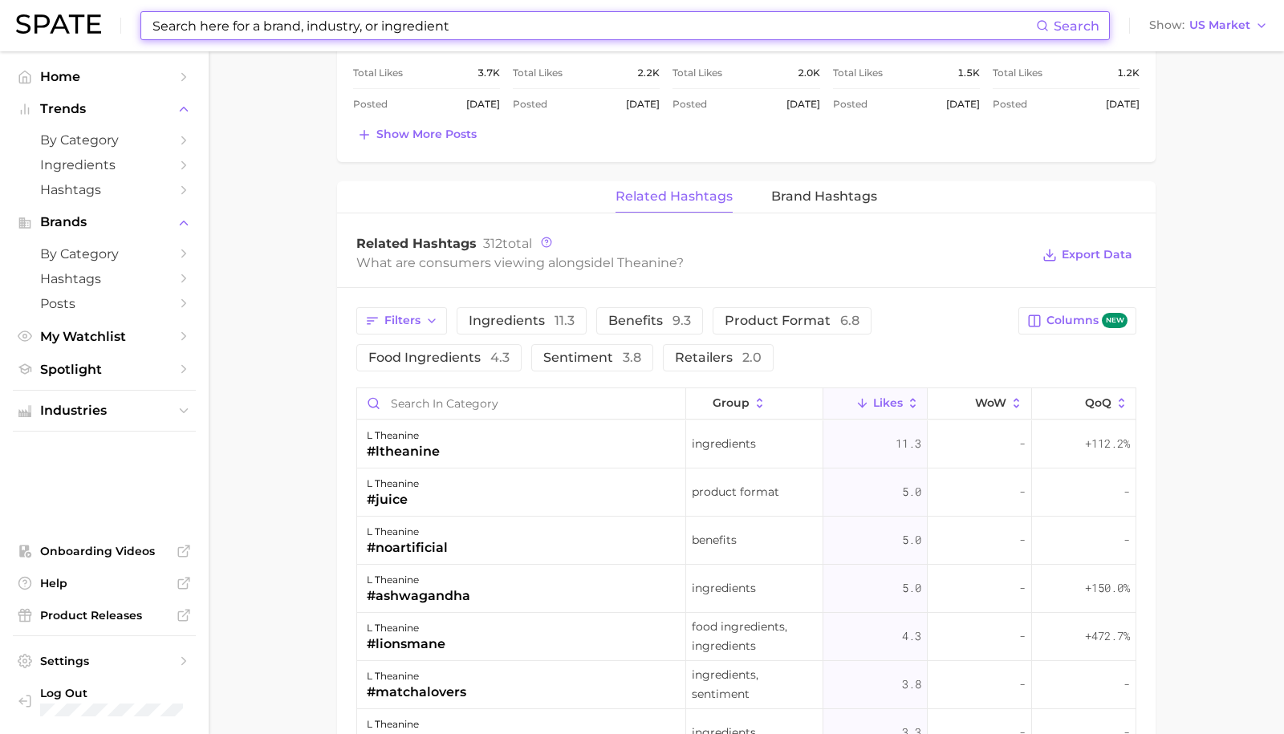
click at [243, 34] on input at bounding box center [593, 25] width 885 height 27
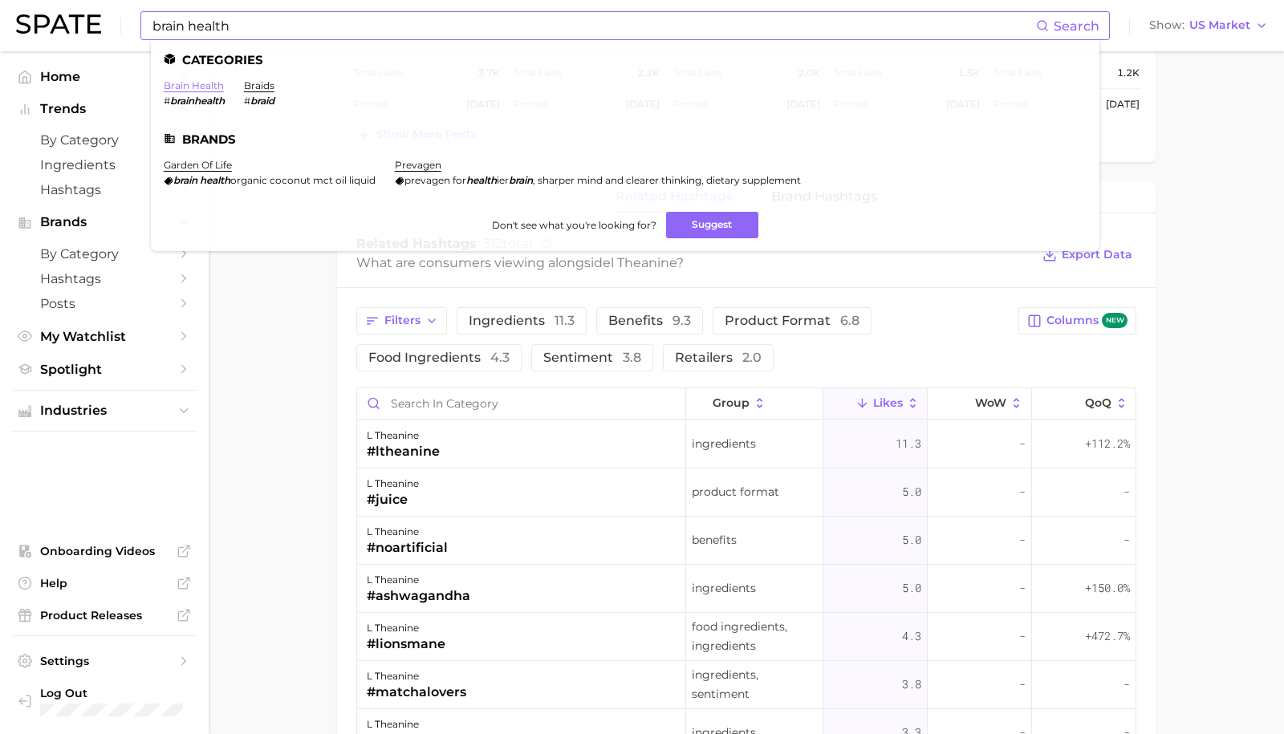
click at [192, 88] on link "brain health" at bounding box center [194, 85] width 60 height 12
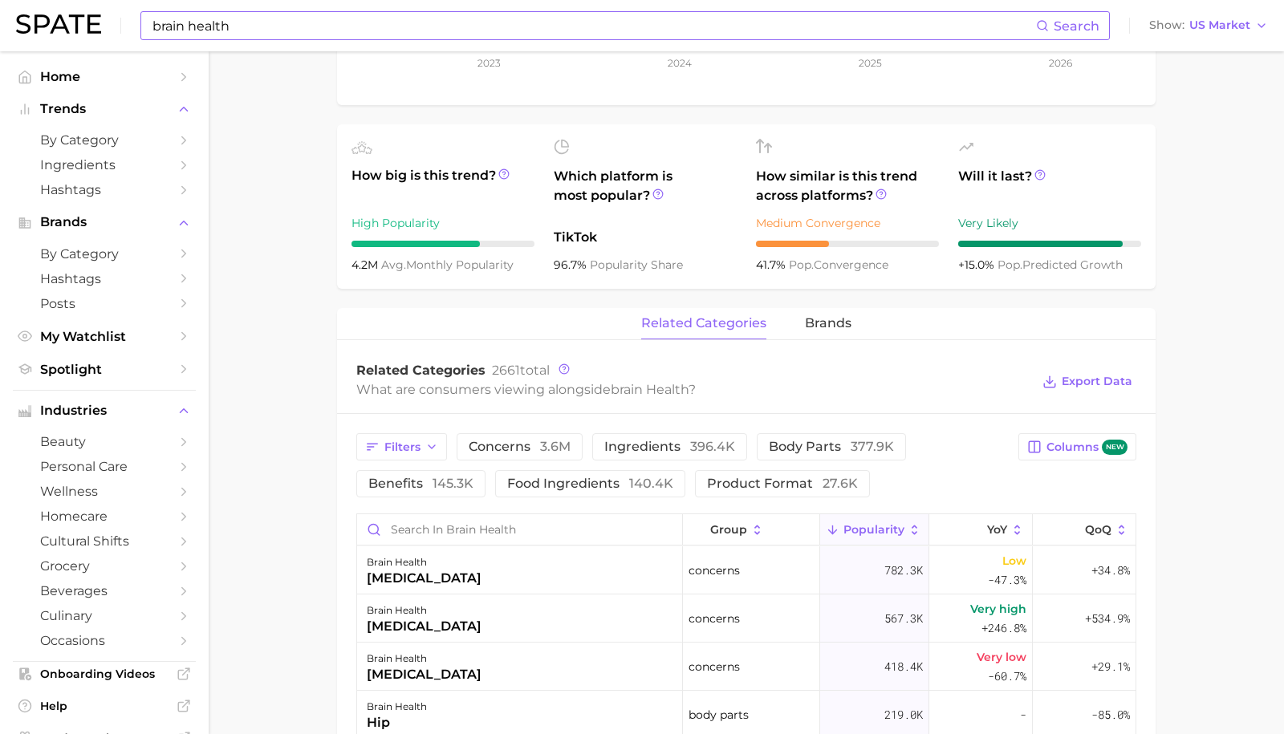
click at [323, 503] on main "brain health Overview Google TikTok Instagram Beta brain health Add to Watchlis…" at bounding box center [746, 455] width 1075 height 1785
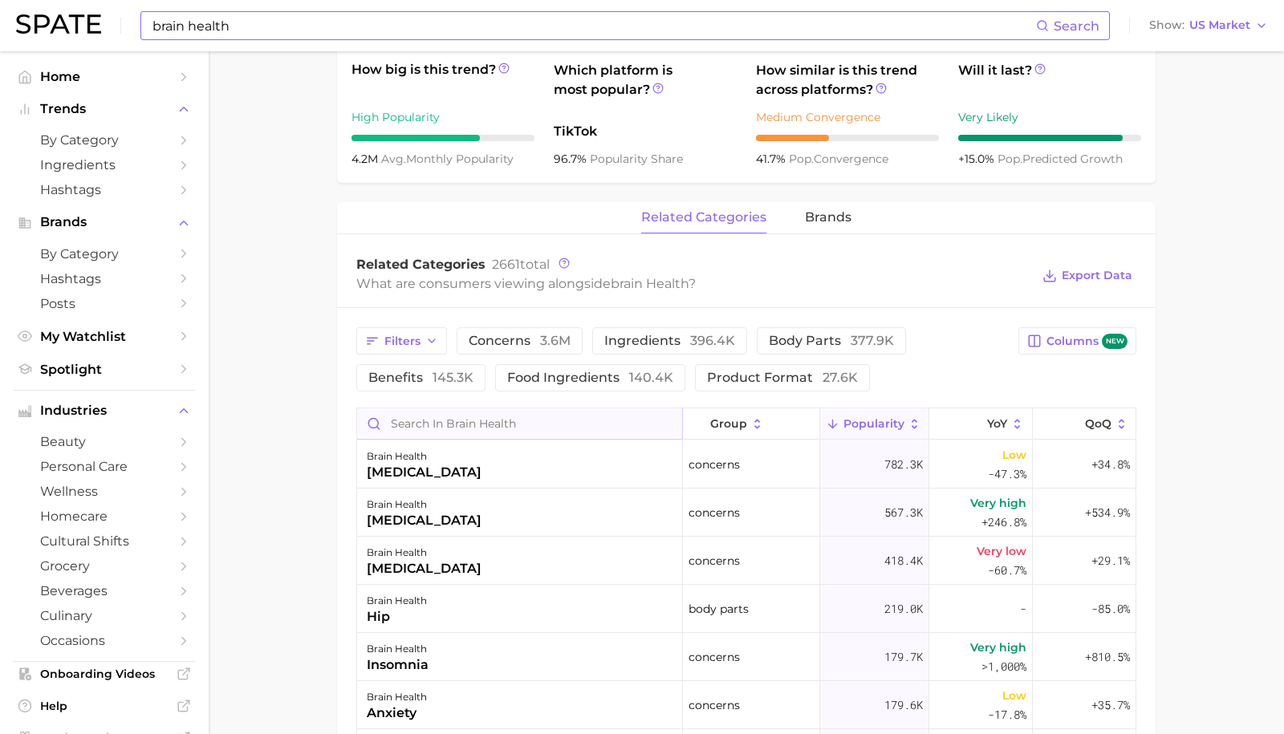
scroll to position [578, 0]
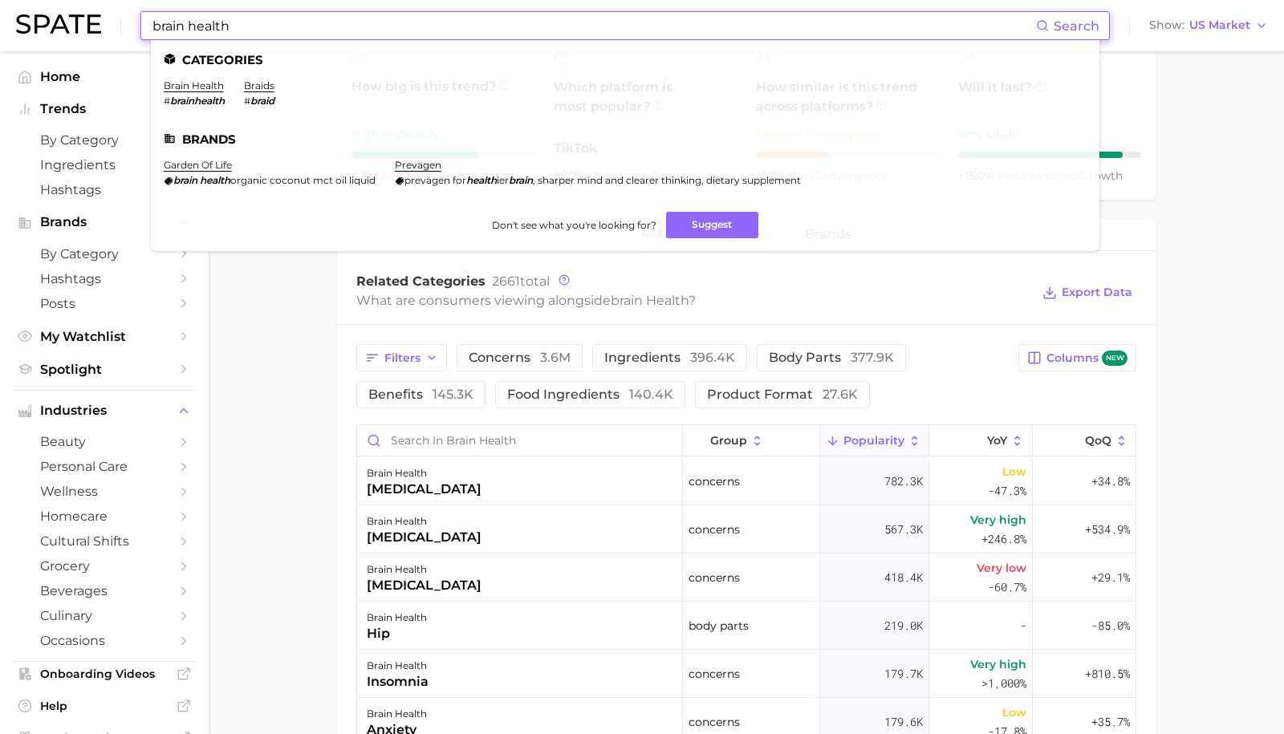
click at [225, 25] on input "brain health" at bounding box center [593, 25] width 885 height 27
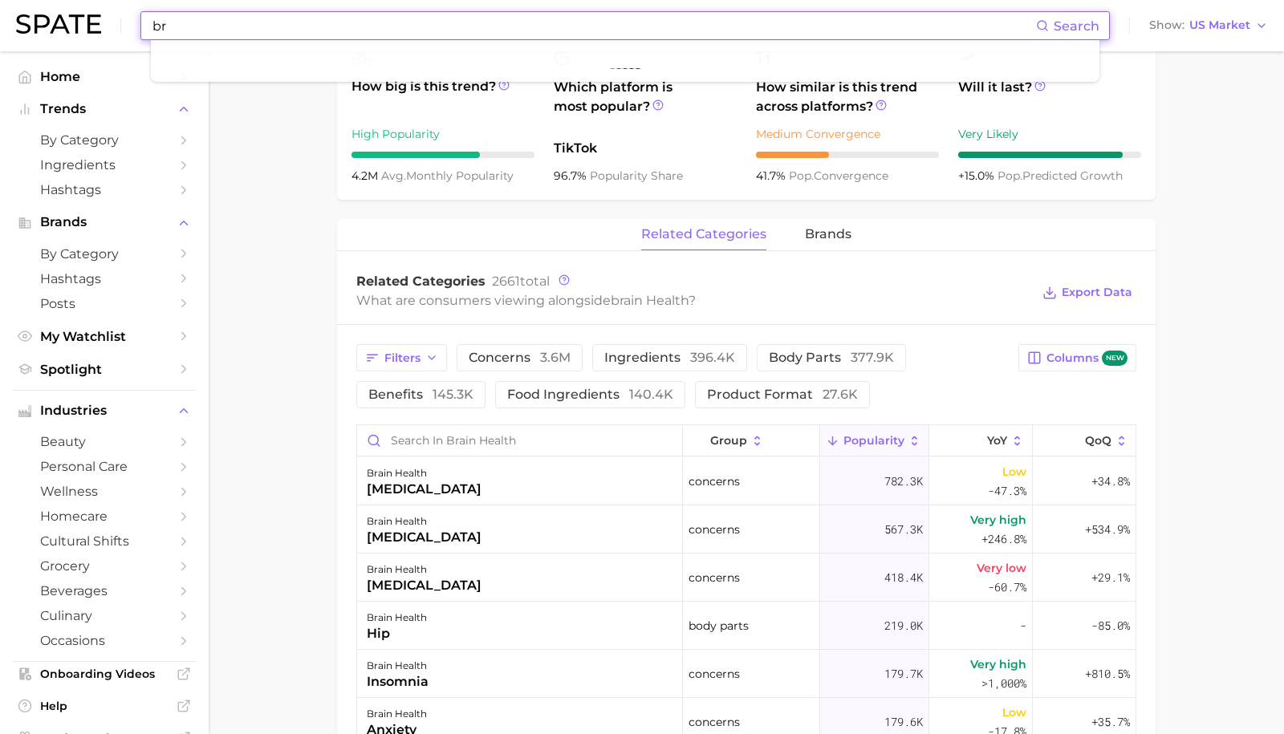
type input "b"
type input "c"
type input "eye health"
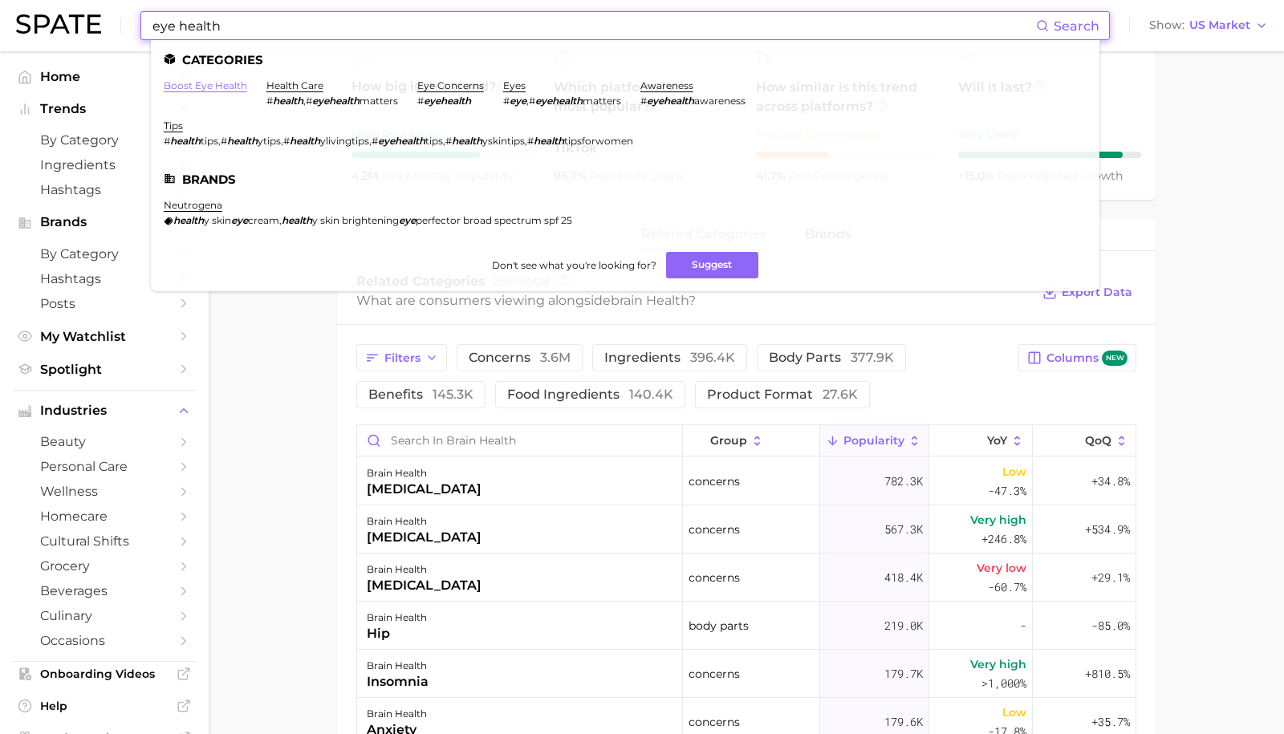
click at [205, 83] on link "boost eye health" at bounding box center [205, 85] width 83 height 12
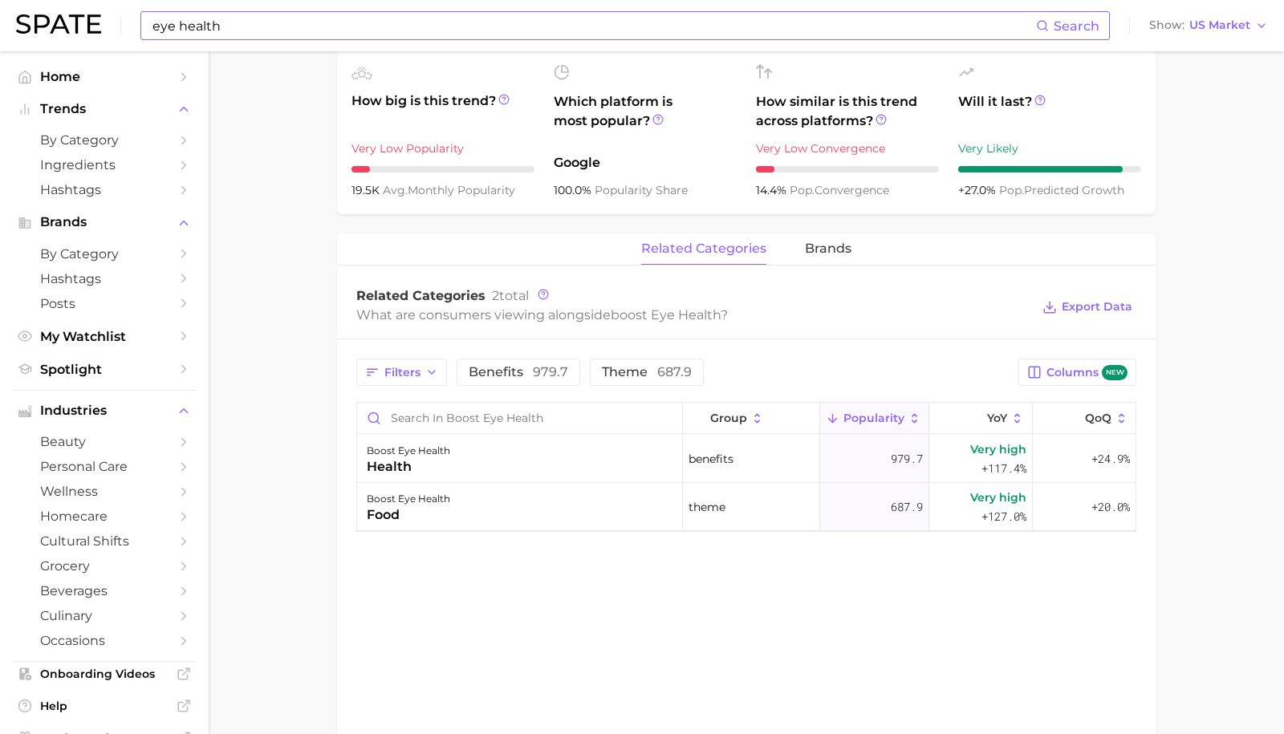
scroll to position [555, 0]
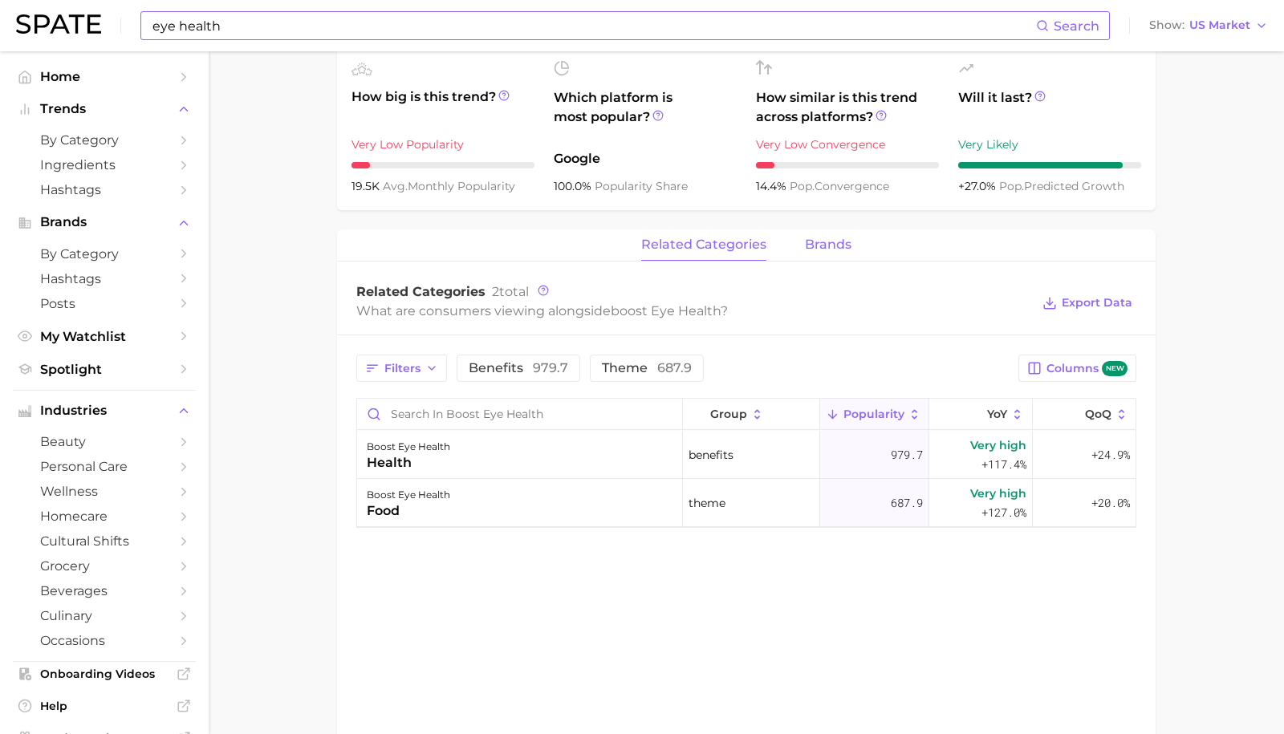
click at [835, 252] on span "brands" at bounding box center [828, 245] width 47 height 14
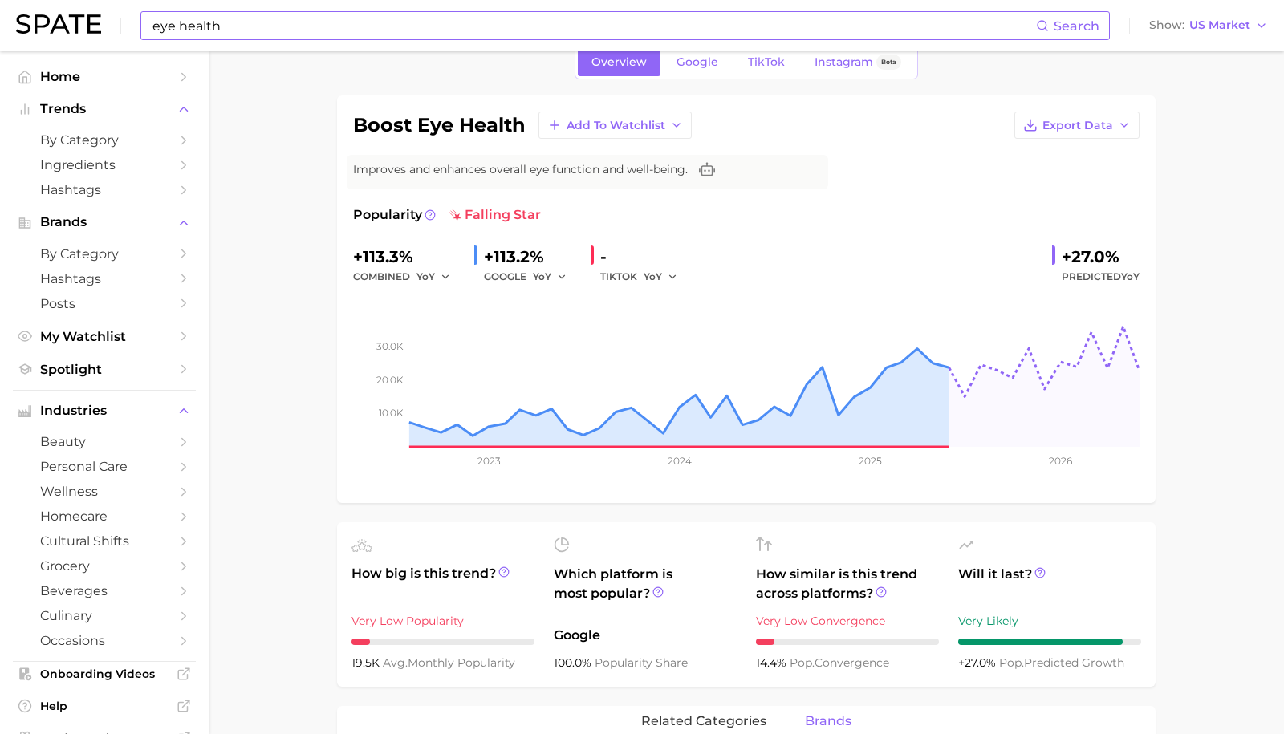
scroll to position [75, 0]
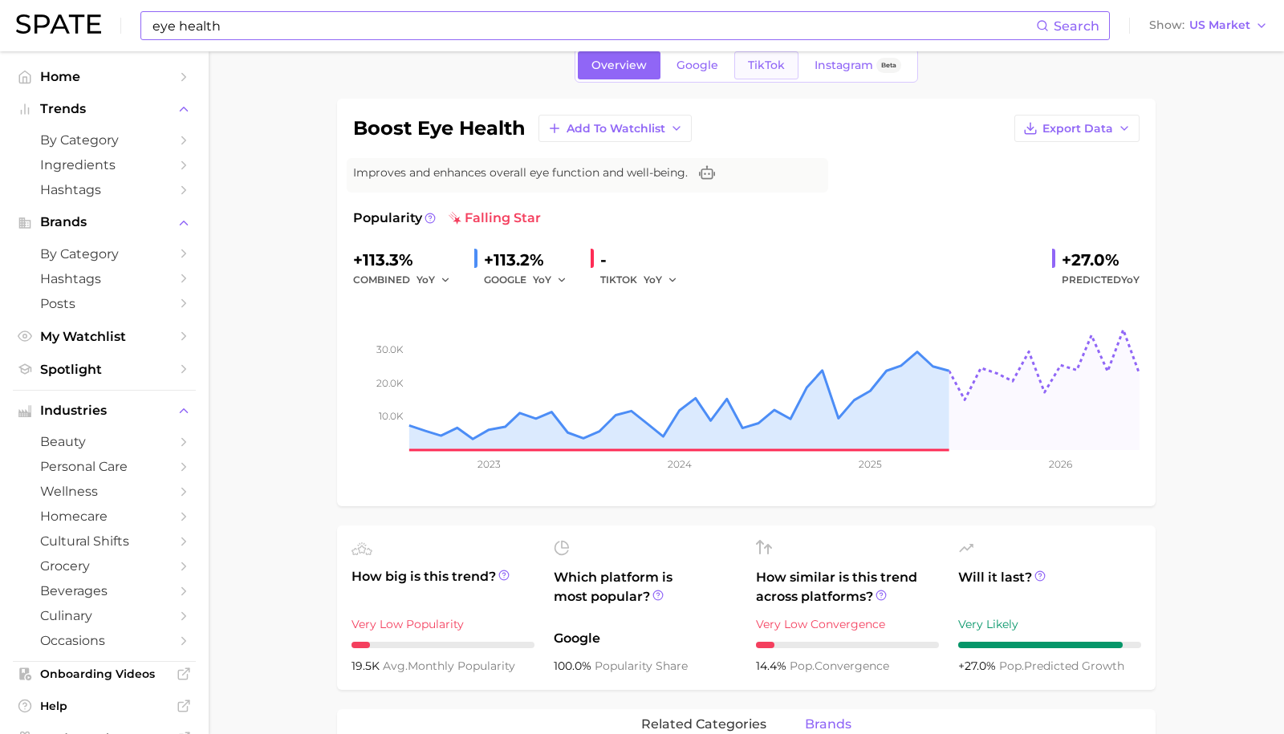
click at [760, 63] on span "TikTok" at bounding box center [766, 66] width 37 height 14
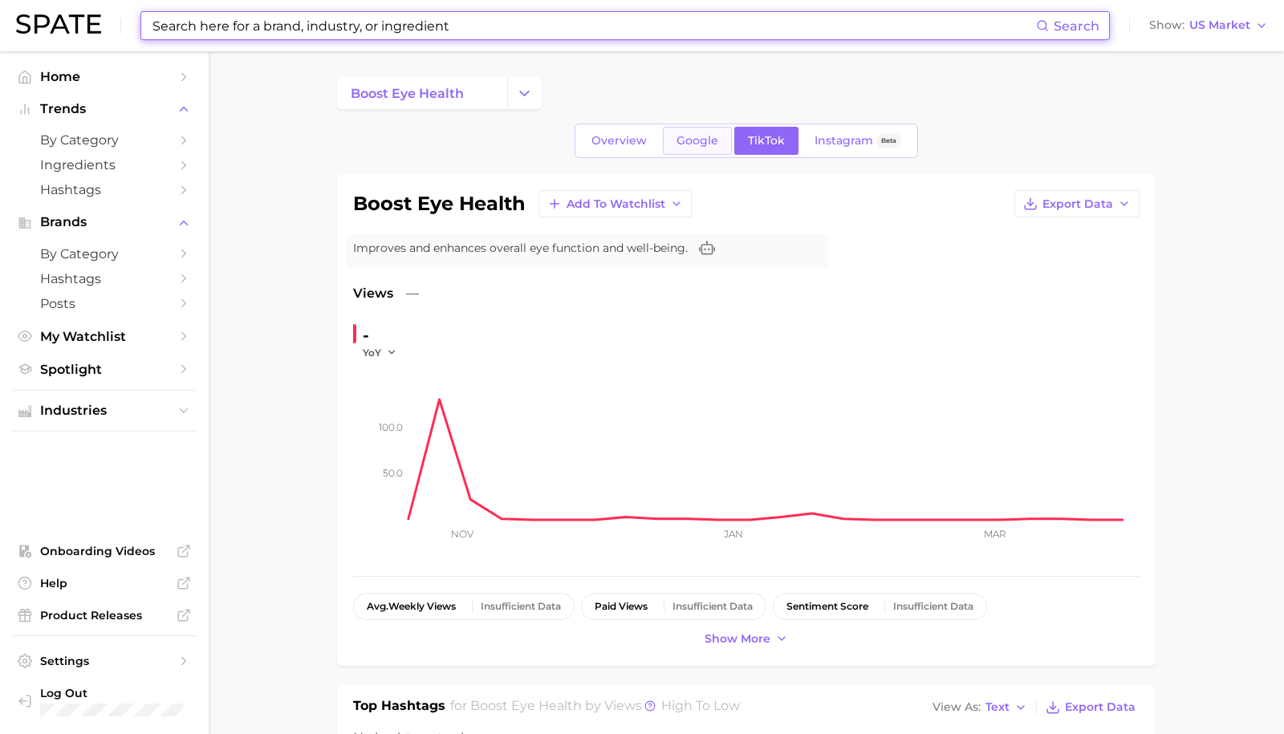
click at [701, 134] on span "Google" at bounding box center [697, 141] width 42 height 14
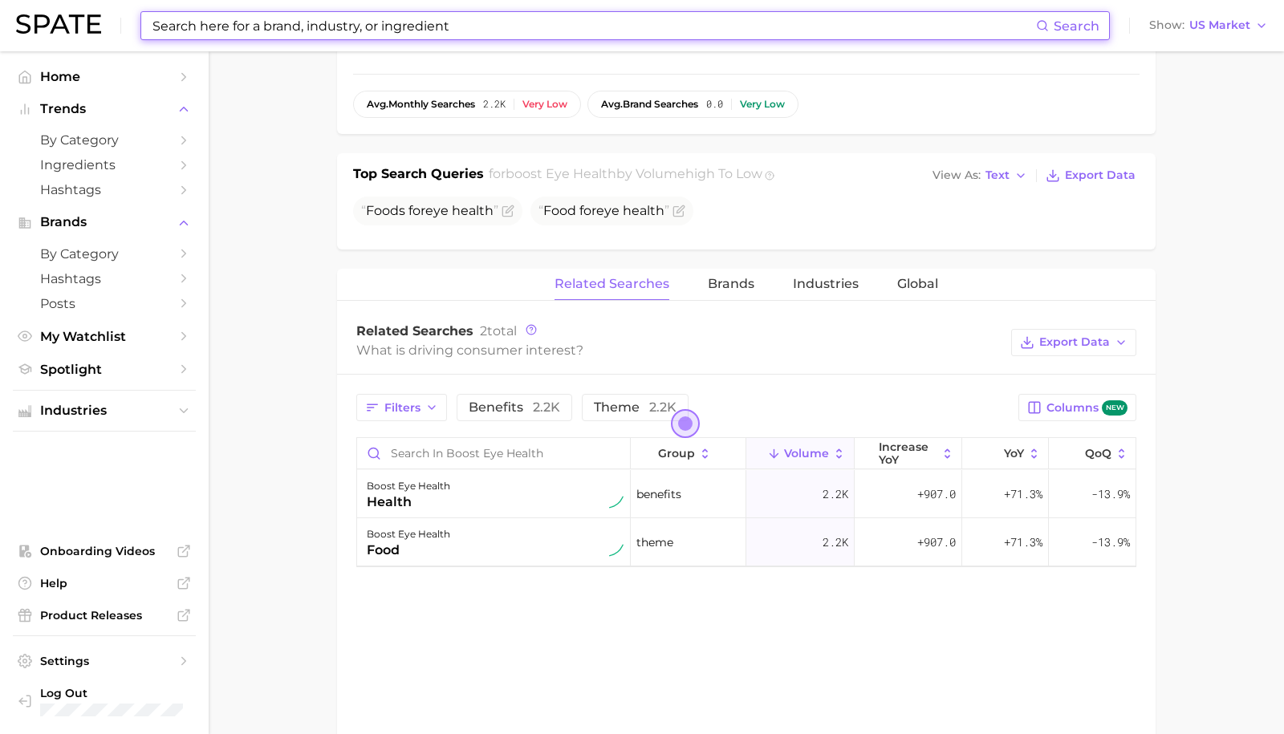
scroll to position [511, 0]
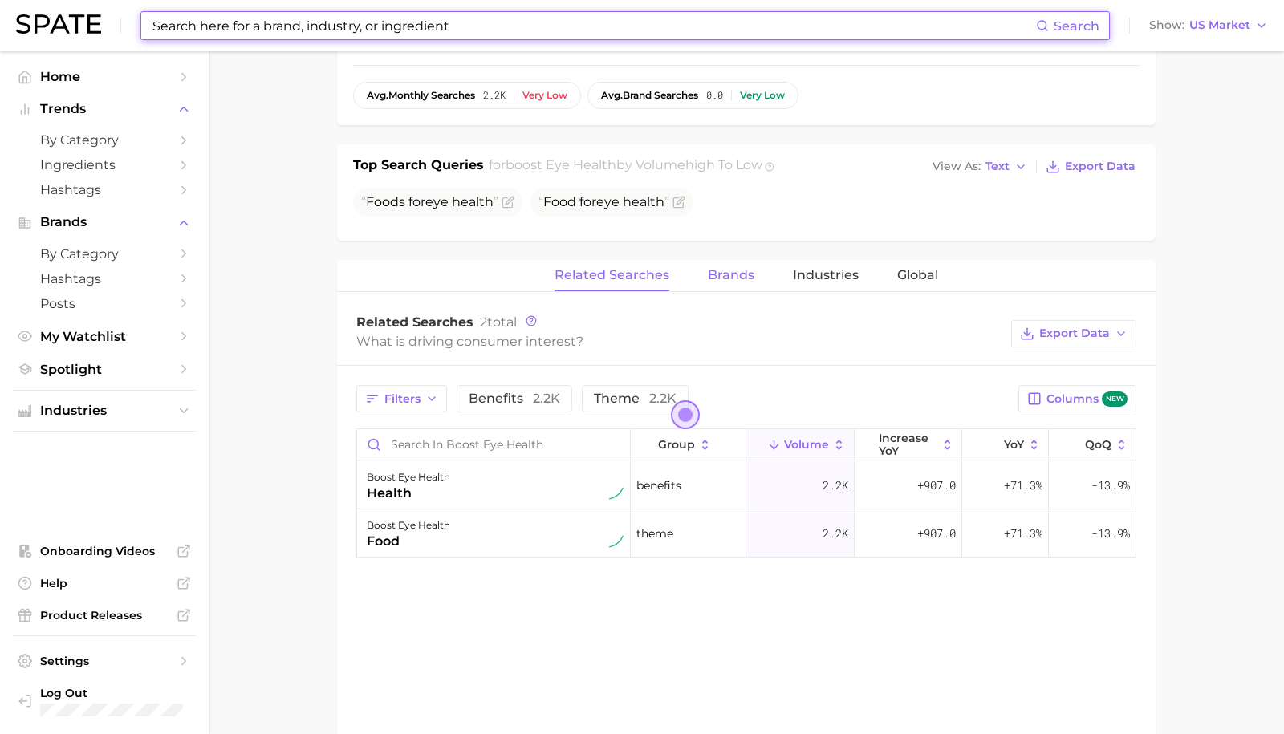
click at [749, 281] on span "Brands" at bounding box center [731, 275] width 47 height 14
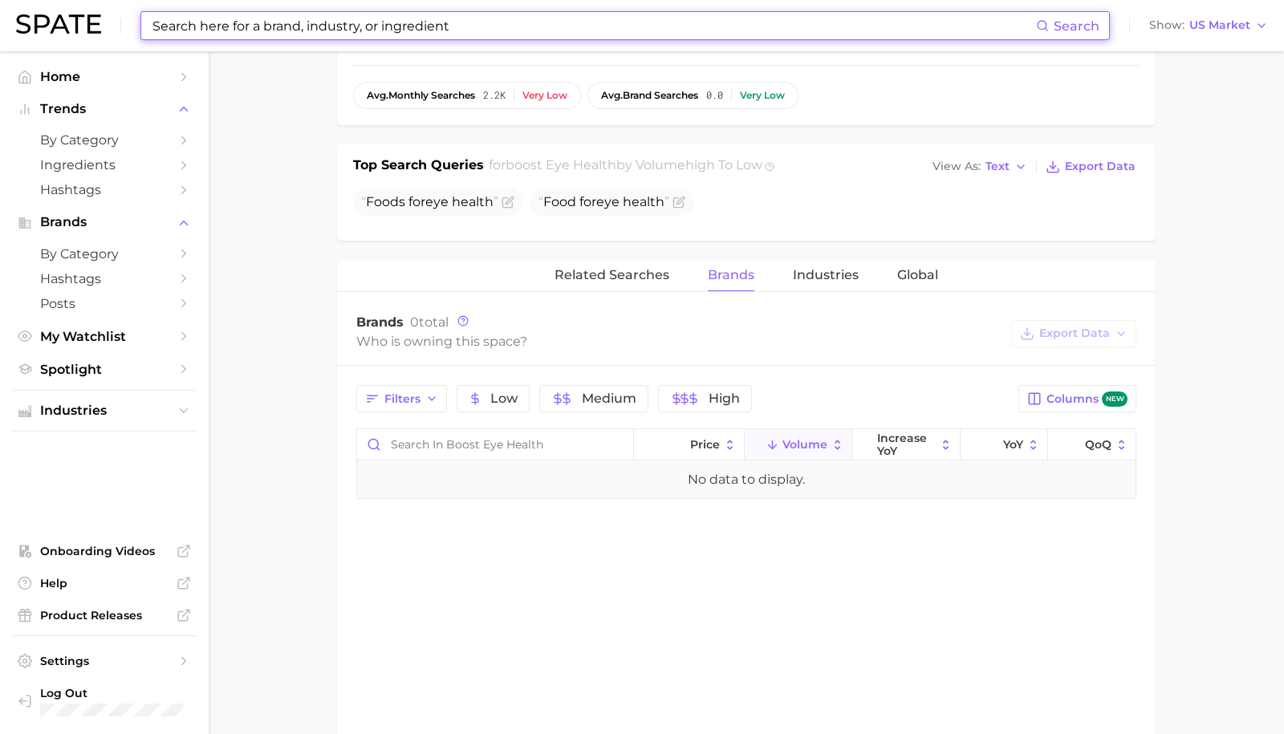
click at [266, 35] on input at bounding box center [593, 25] width 885 height 27
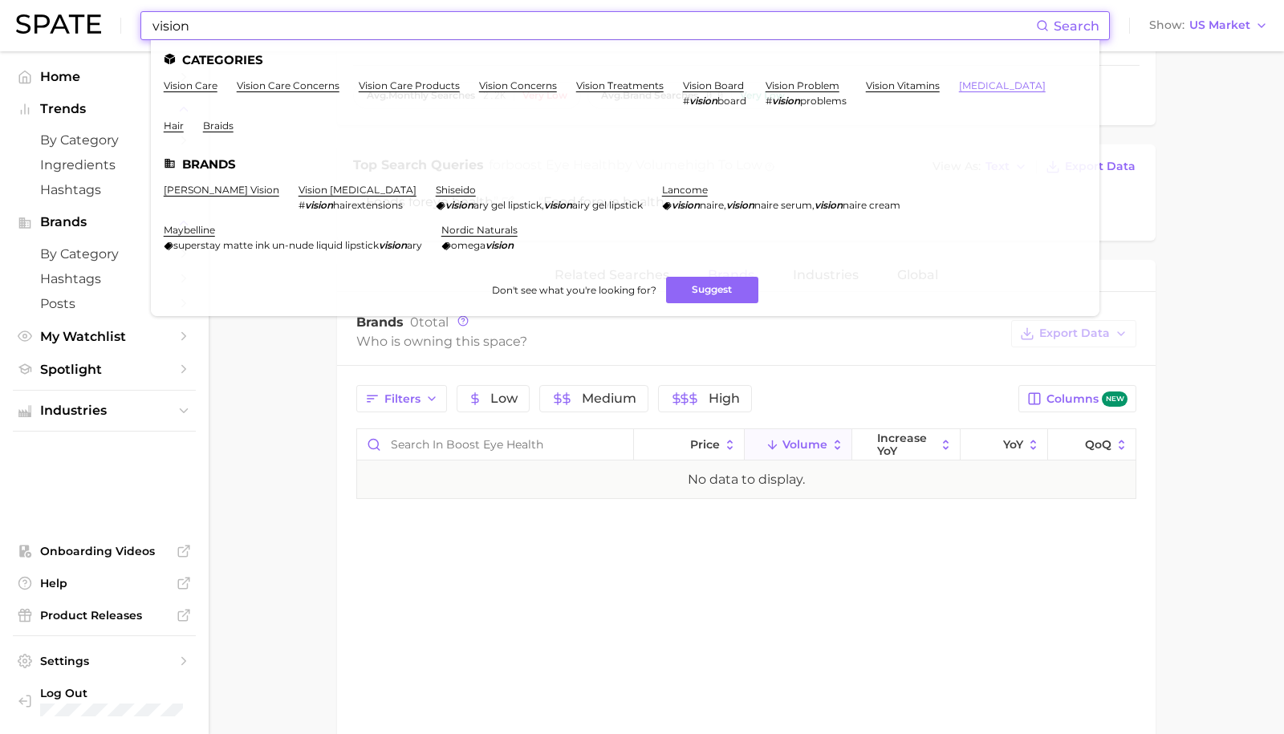
click at [959, 87] on link "[MEDICAL_DATA]" at bounding box center [1002, 85] width 87 height 12
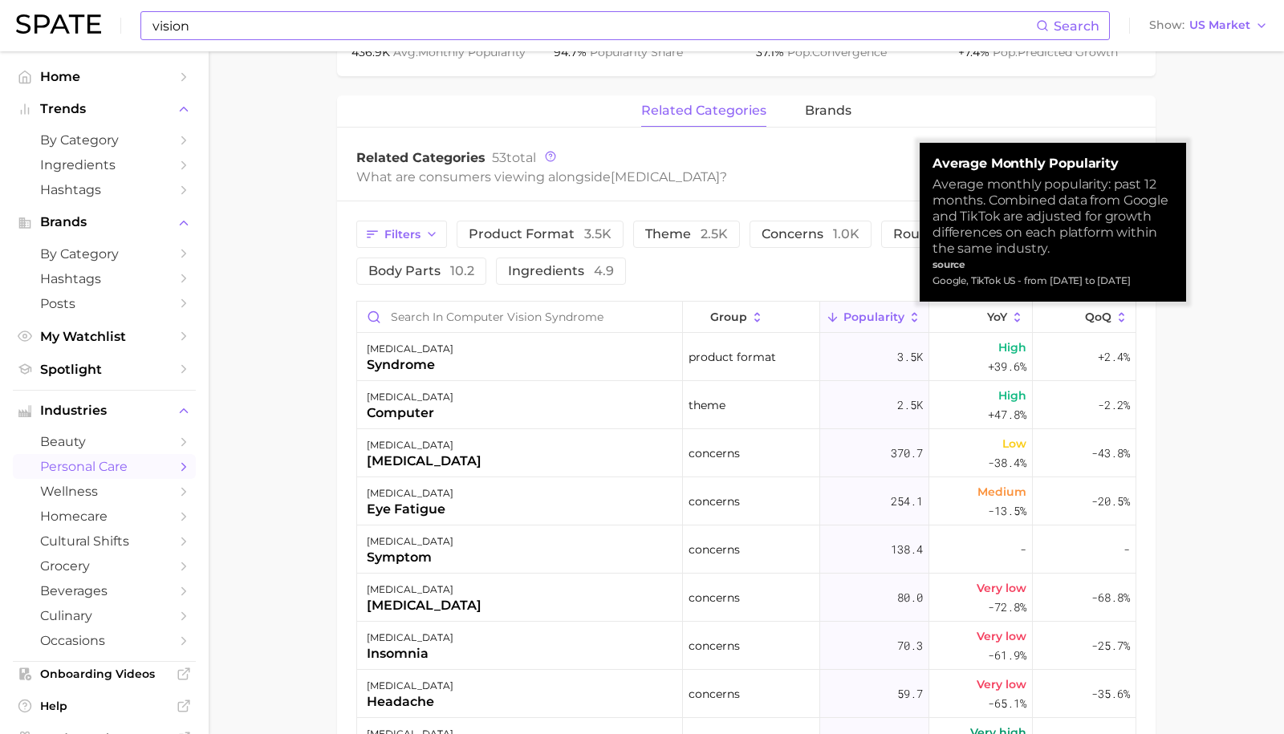
scroll to position [718, 0]
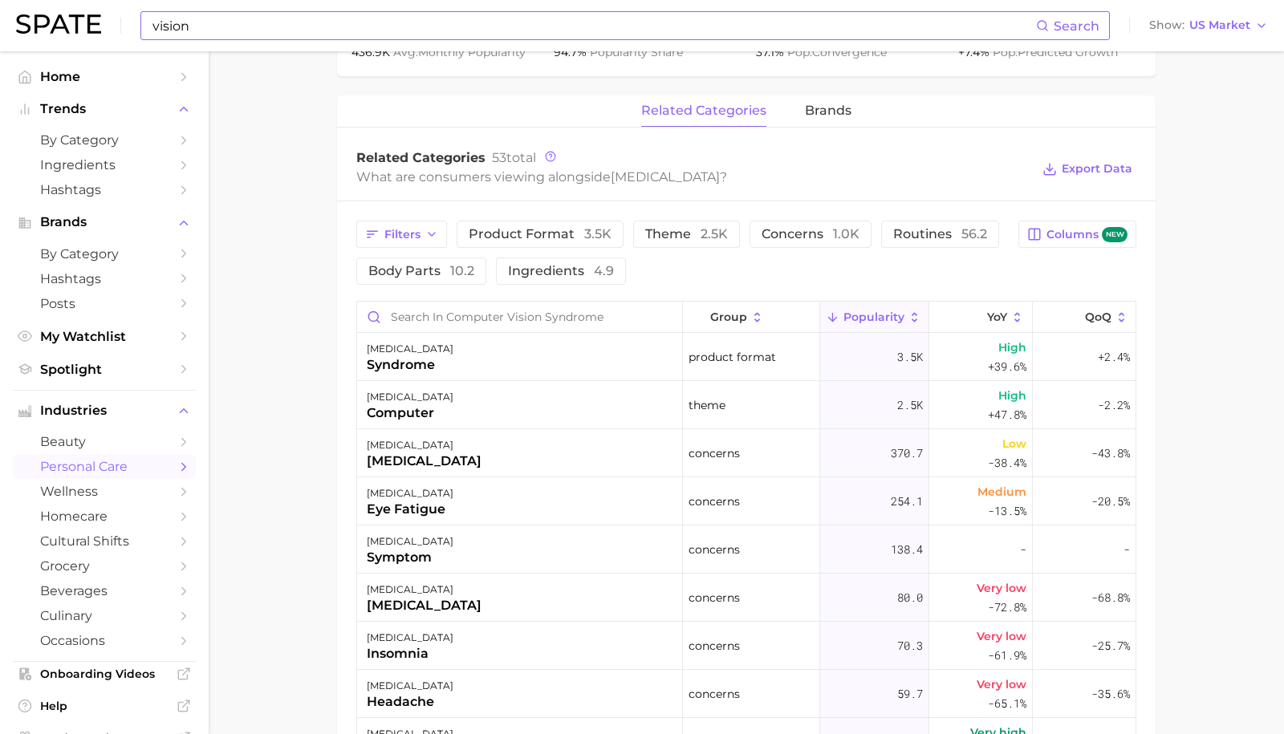
click at [270, 30] on input "vision" at bounding box center [593, 25] width 885 height 27
type input "v"
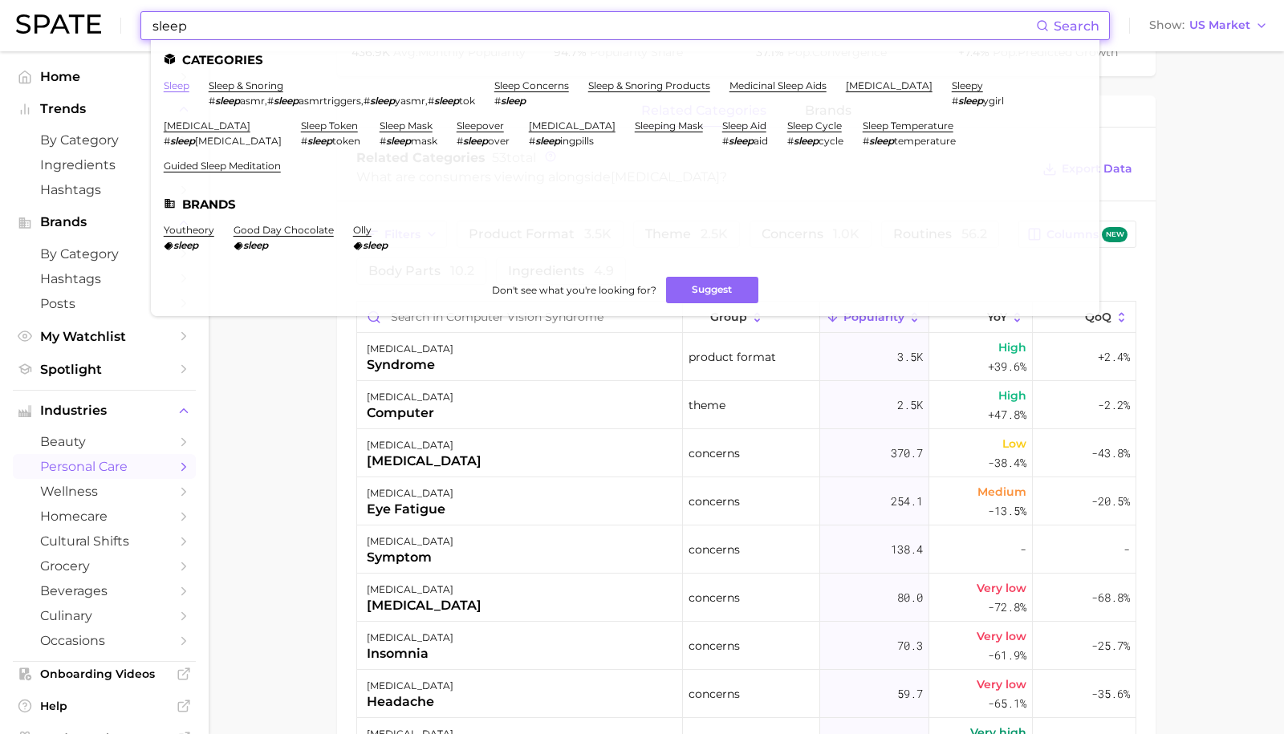
click at [176, 87] on link "sleep" at bounding box center [177, 85] width 26 height 12
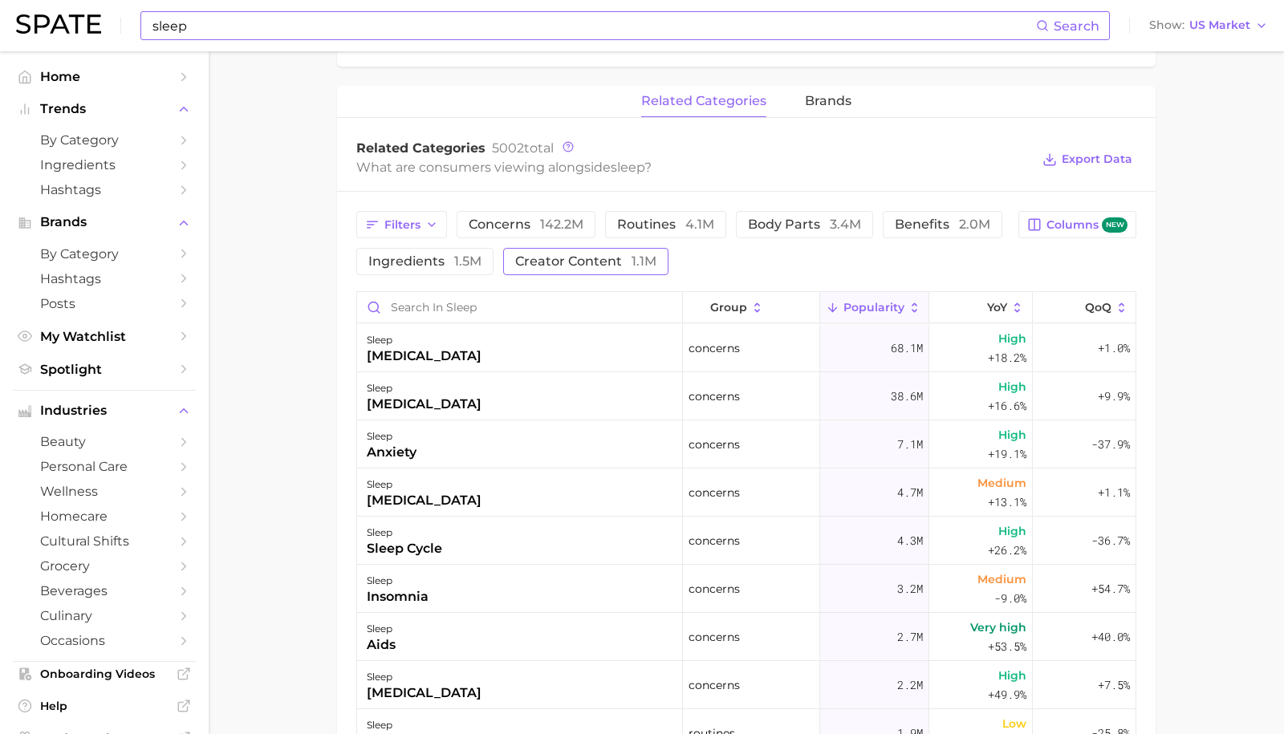
scroll to position [709, 0]
click at [817, 110] on span "brands" at bounding box center [828, 102] width 47 height 14
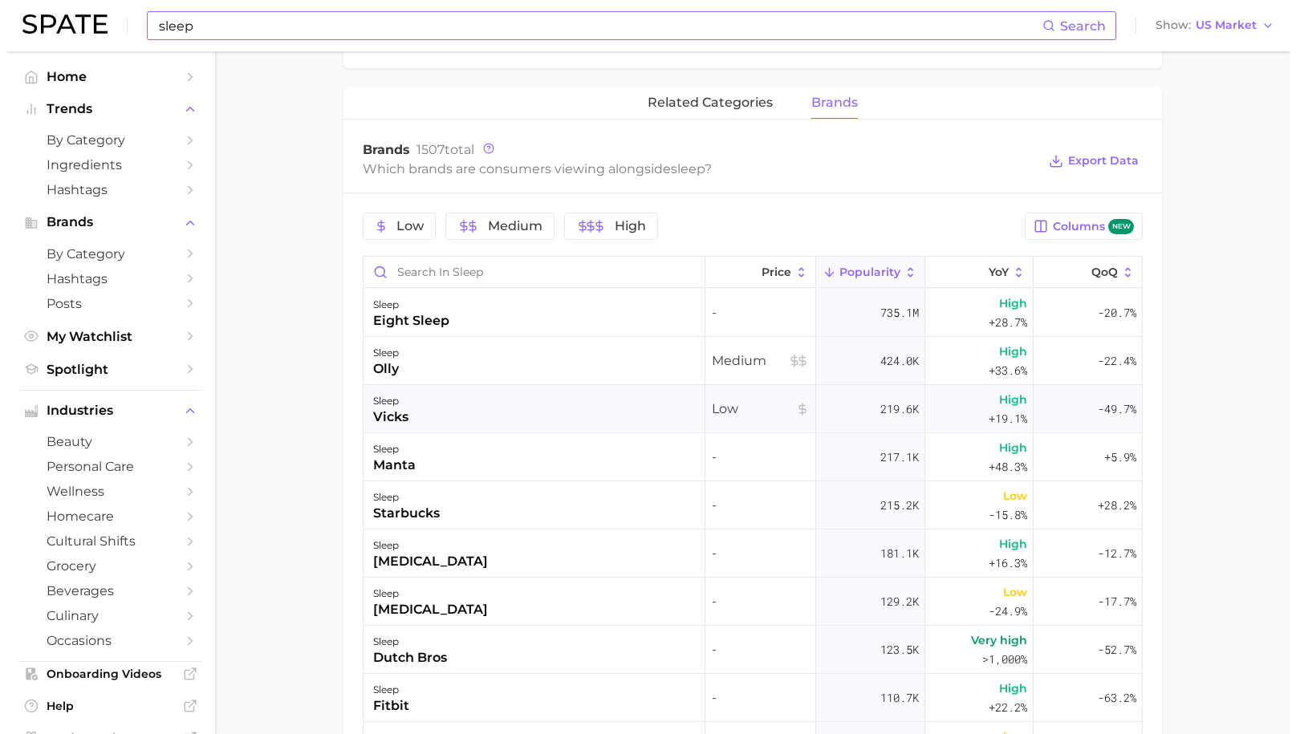
scroll to position [0, 0]
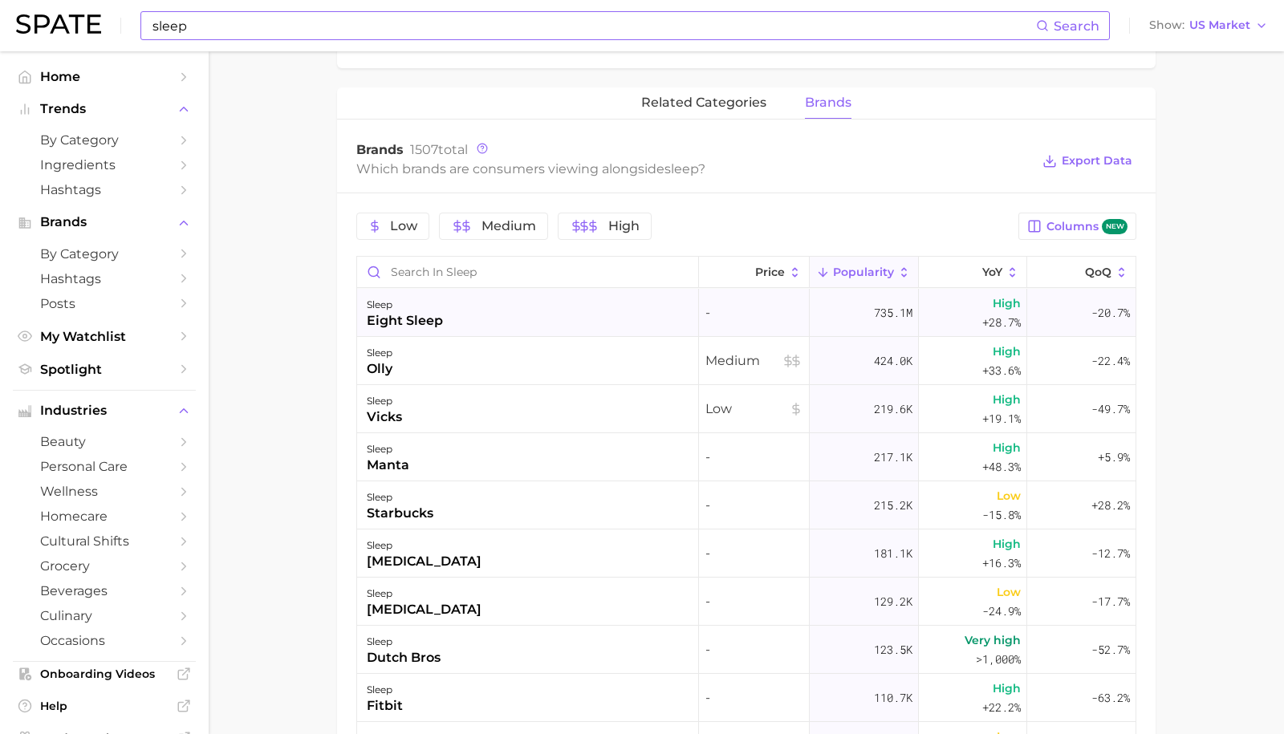
click at [414, 320] on div "eight sleep" at bounding box center [405, 320] width 76 height 19
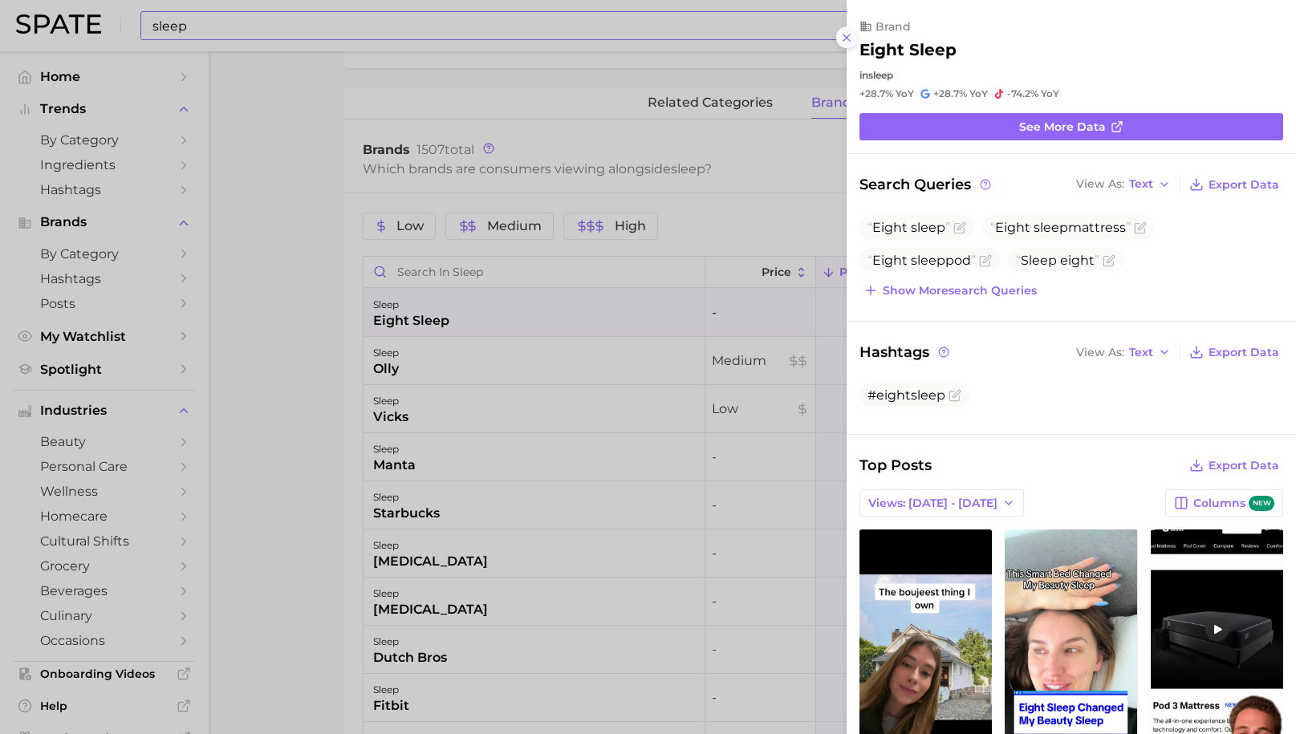
click at [845, 39] on button at bounding box center [847, 37] width 22 height 22
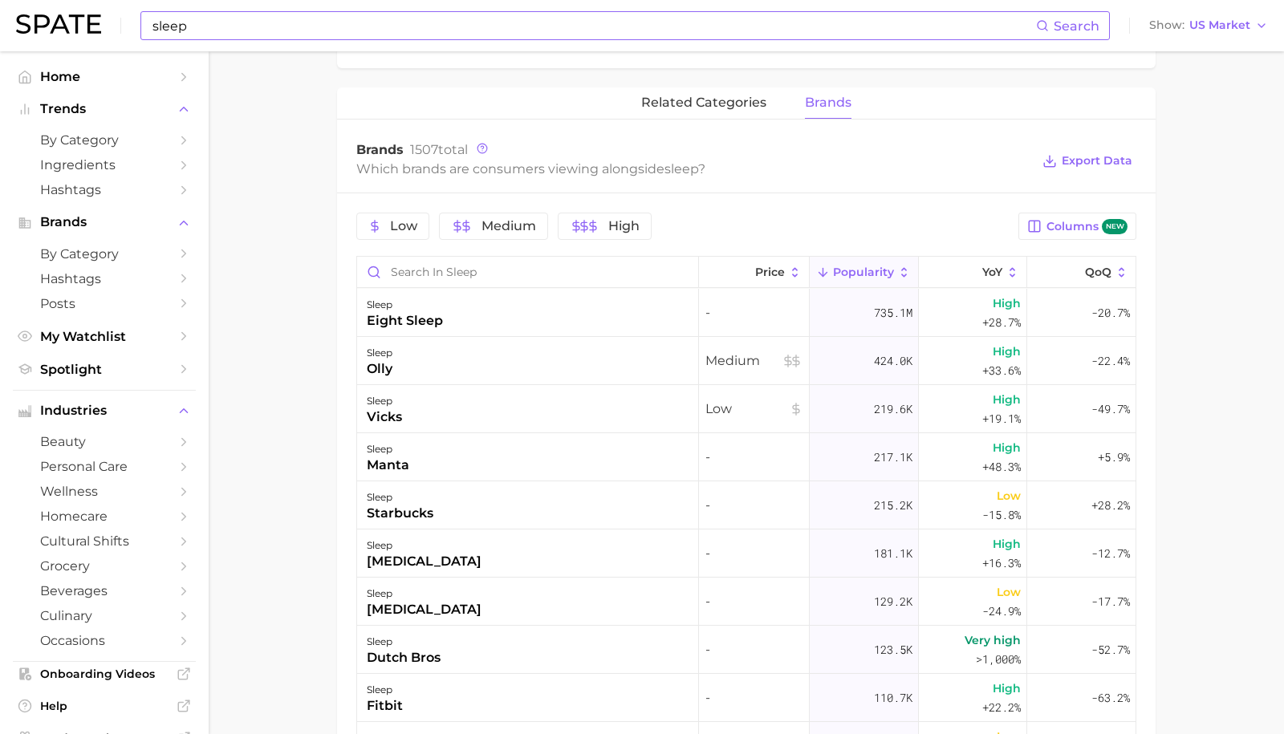
click at [233, 32] on input "sleep" at bounding box center [593, 25] width 885 height 27
type input "s"
